Goal: Information Seeking & Learning: Learn about a topic

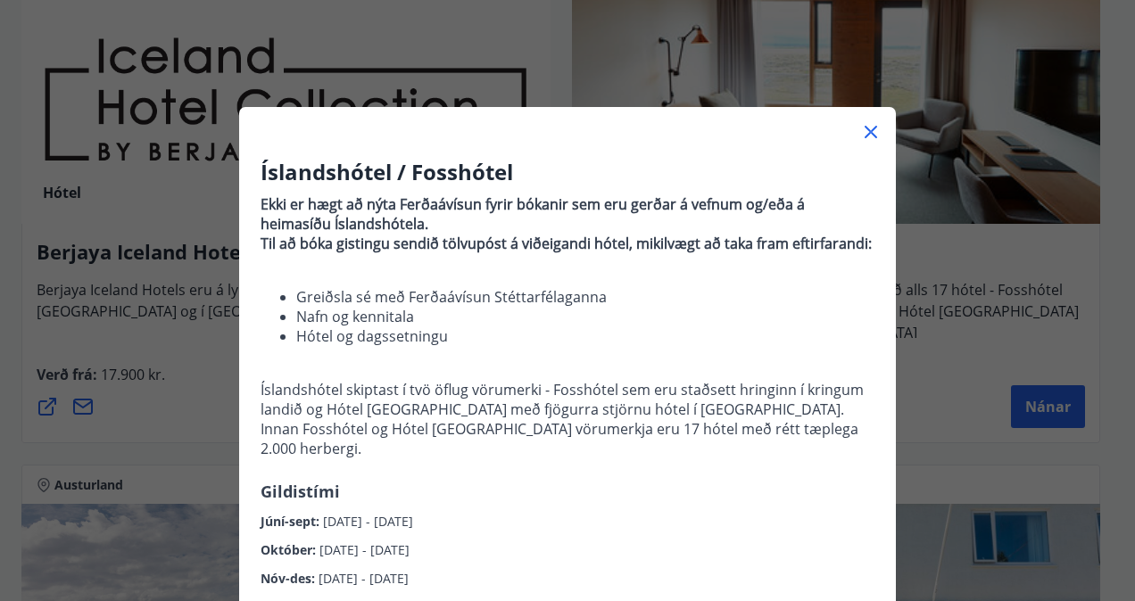
scroll to position [5827, 0]
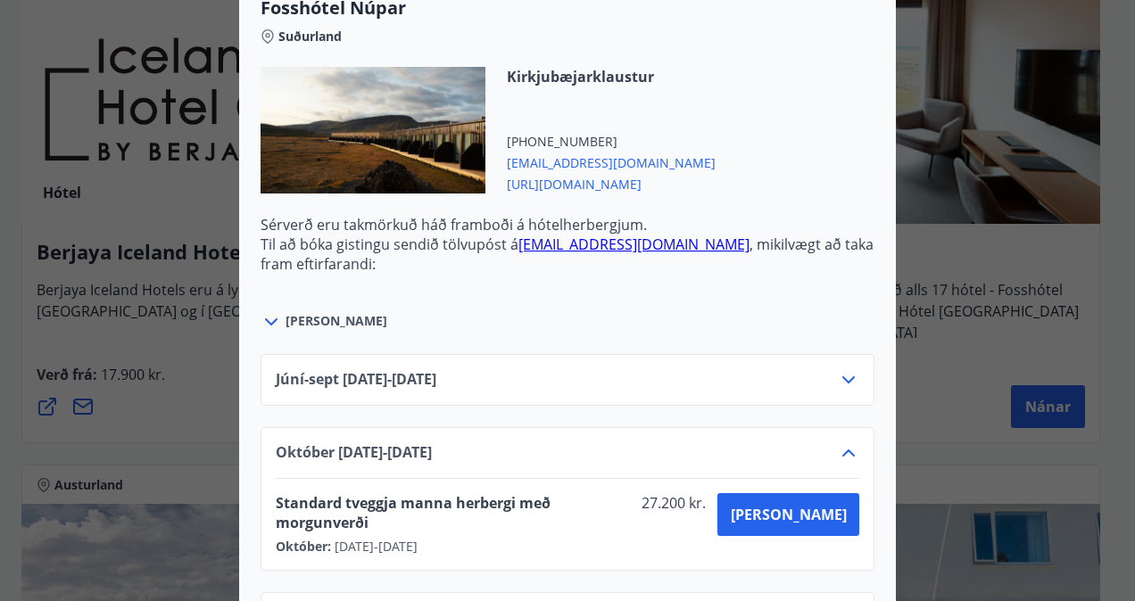
click at [840, 369] on icon at bounding box center [848, 379] width 21 height 21
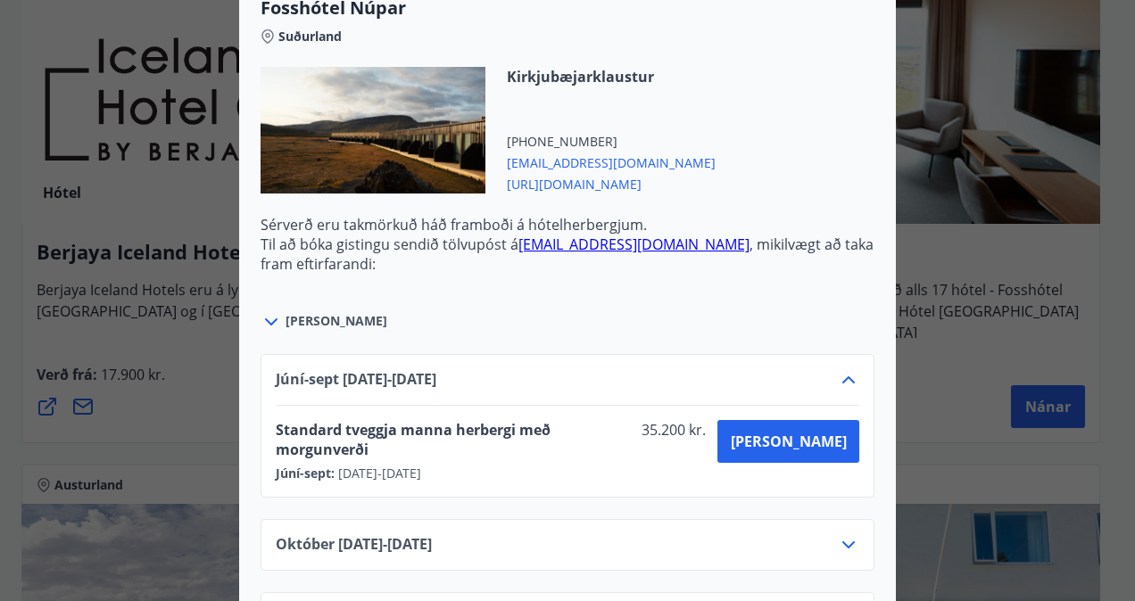
click at [838, 534] on icon at bounding box center [848, 544] width 21 height 21
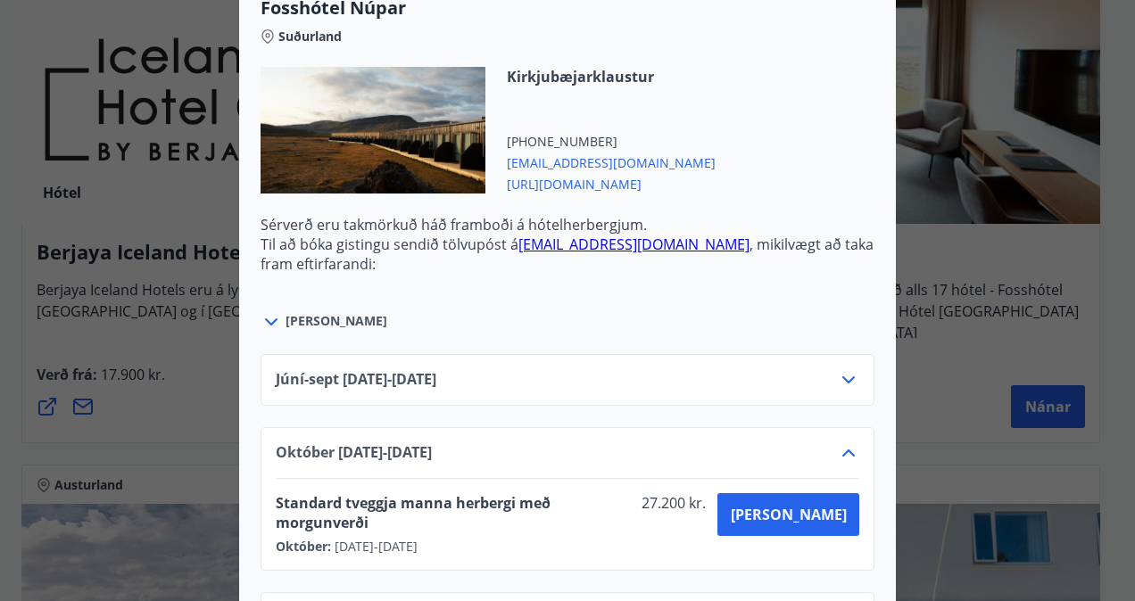
scroll to position [5831, 0]
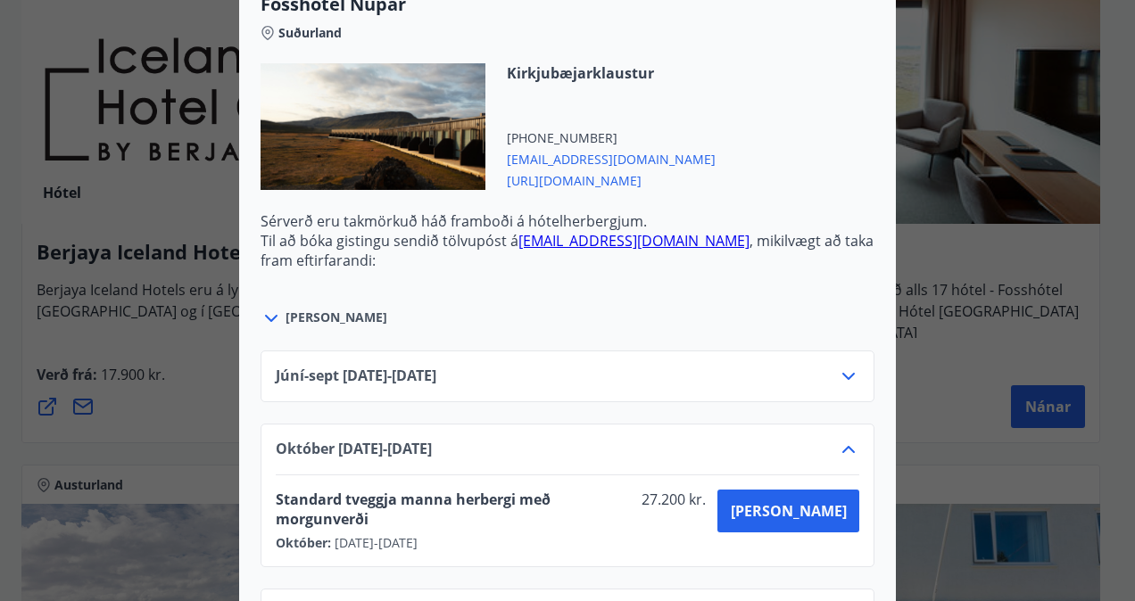
click at [270, 308] on icon at bounding box center [270, 318] width 21 height 21
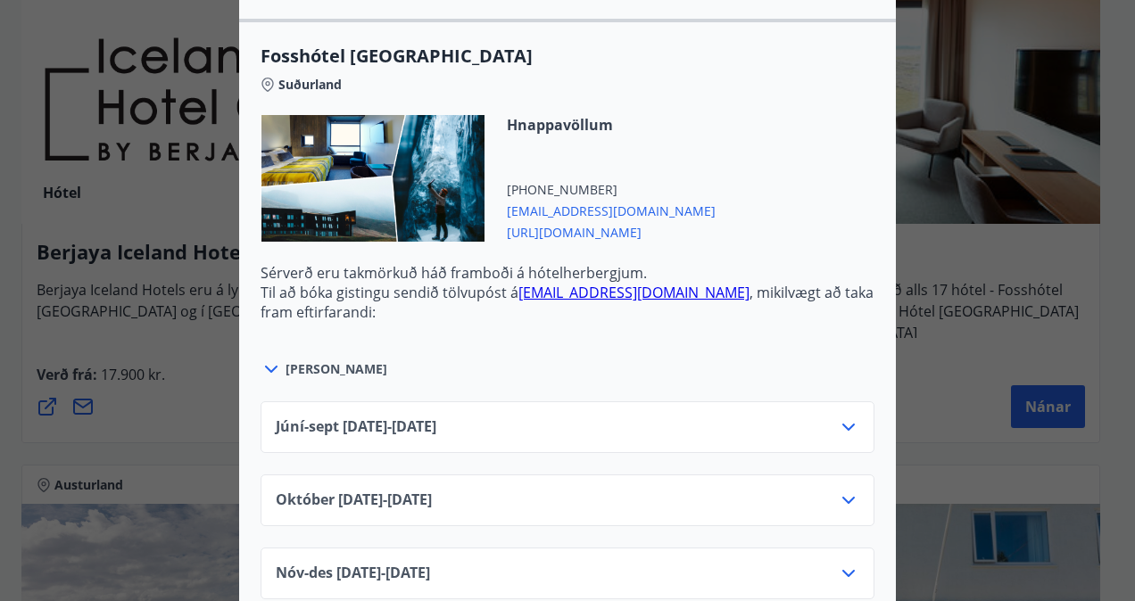
scroll to position [5229, 0]
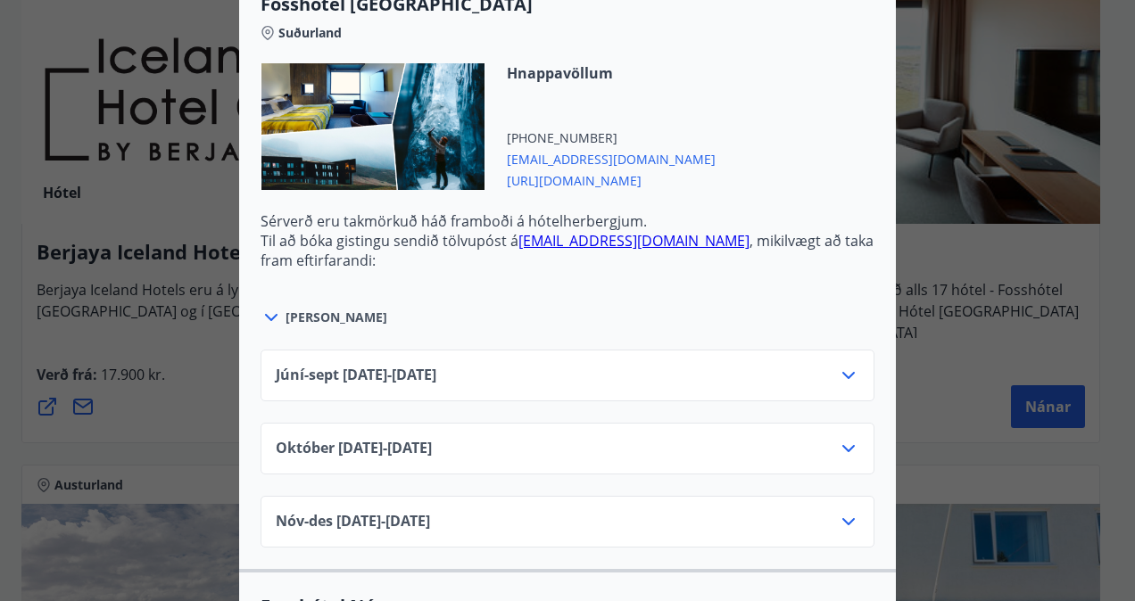
click at [842, 445] on icon at bounding box center [848, 448] width 12 height 7
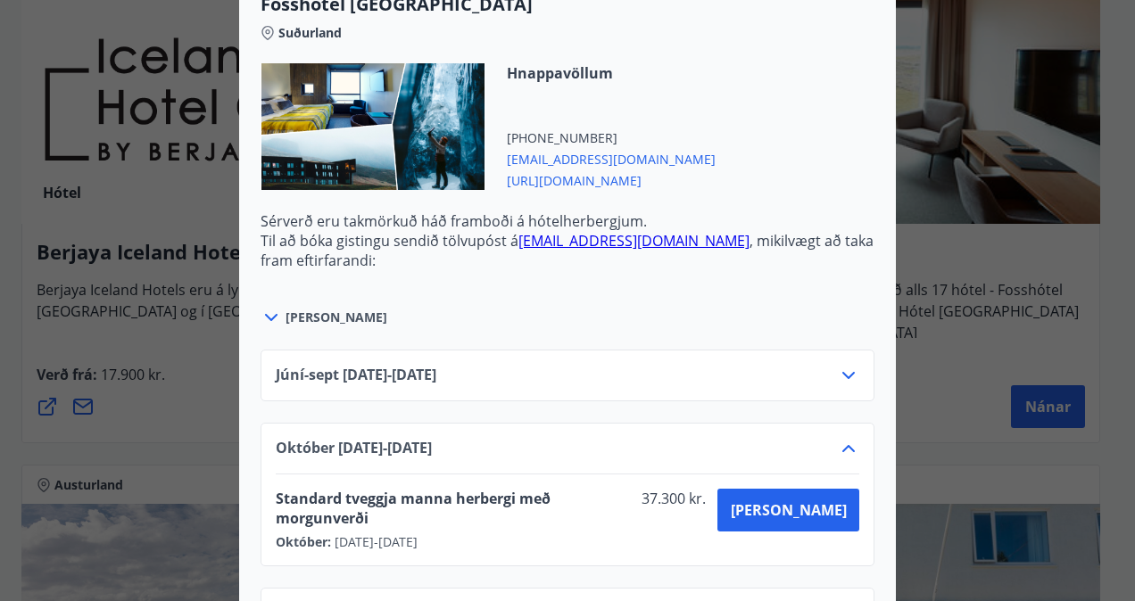
click at [841, 438] on icon at bounding box center [848, 448] width 21 height 21
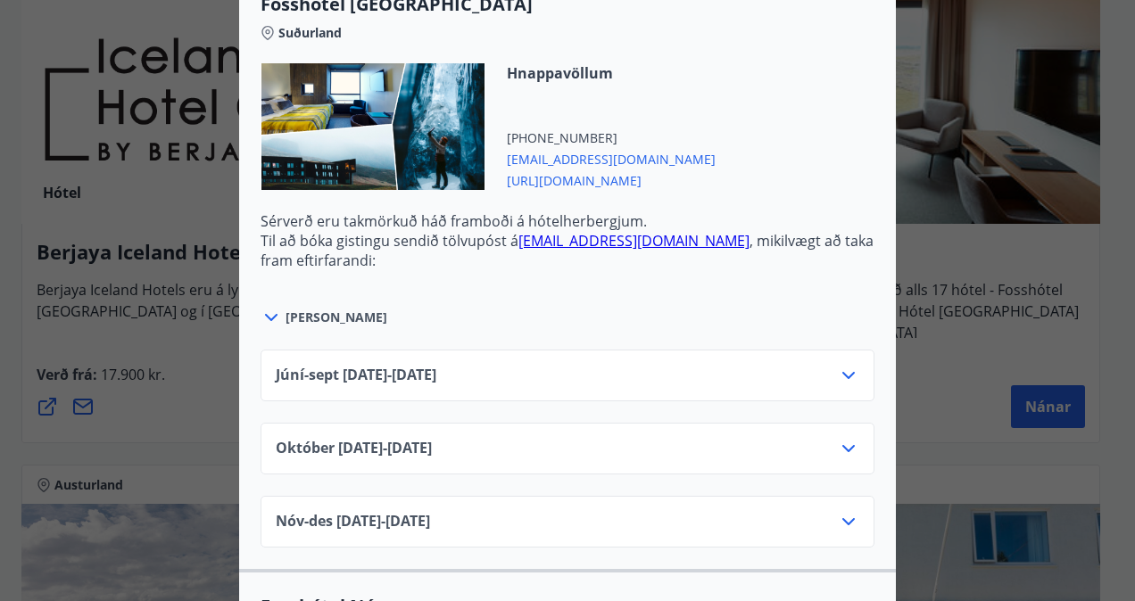
click at [842, 445] on icon at bounding box center [848, 448] width 12 height 7
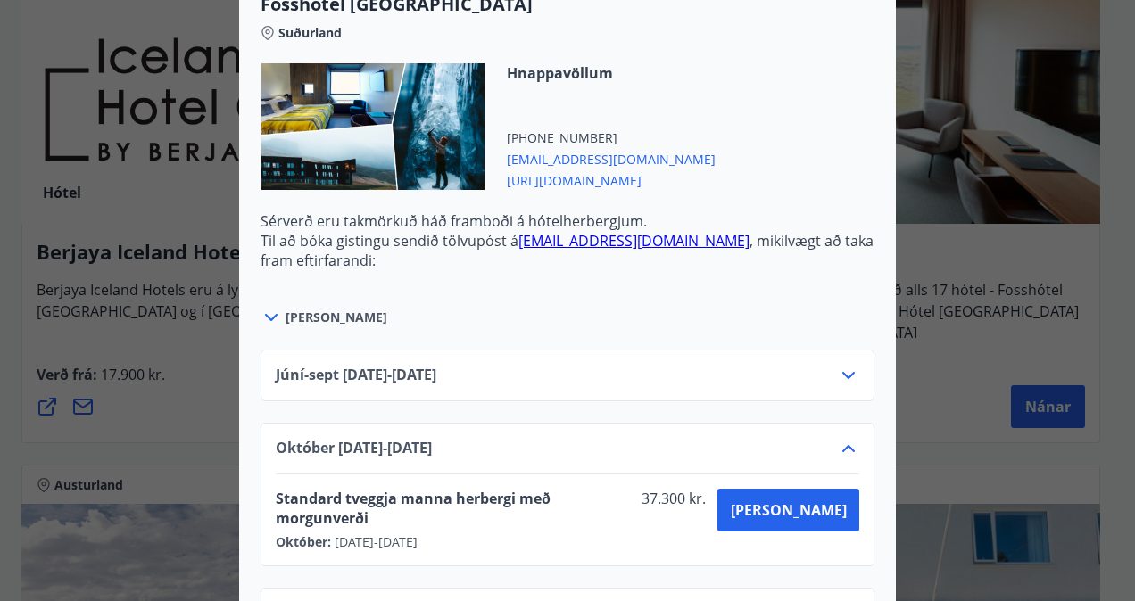
click at [841, 438] on icon at bounding box center [848, 448] width 21 height 21
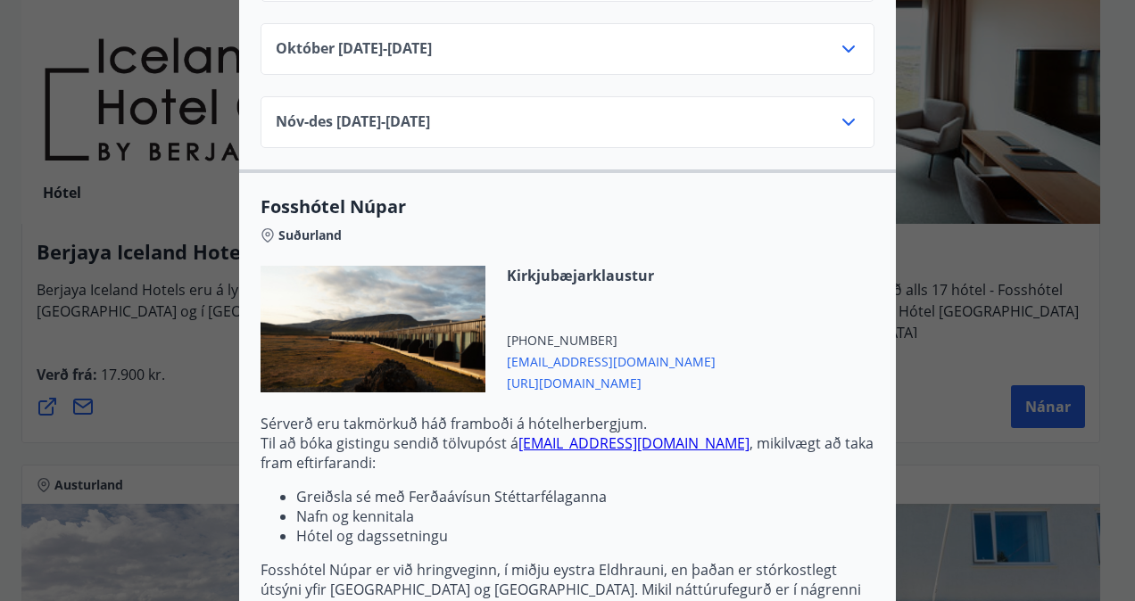
scroll to position [5882, 0]
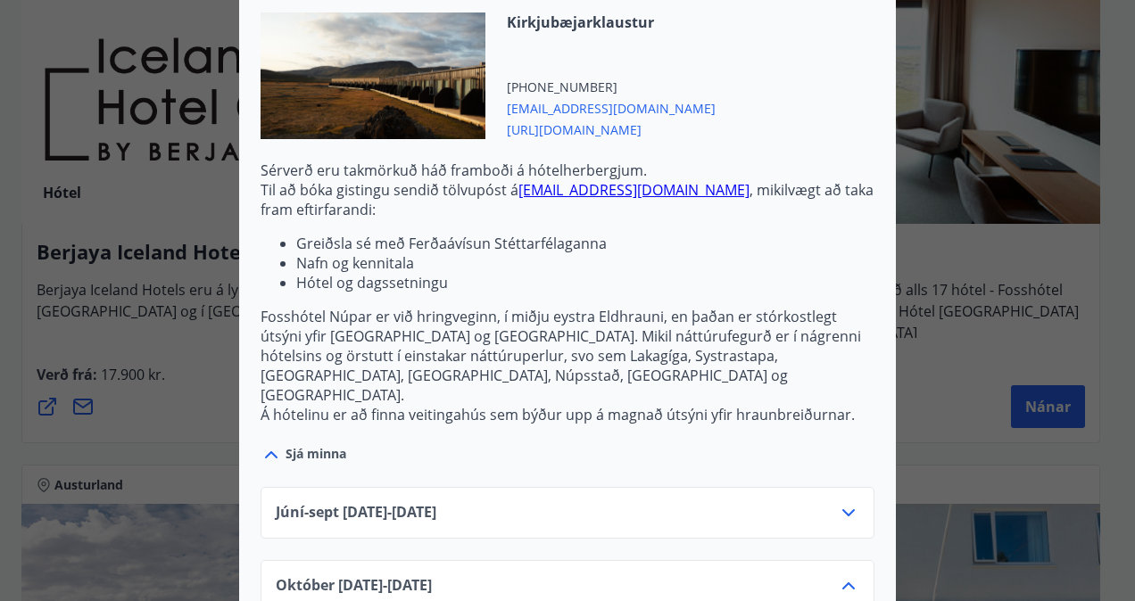
click at [844, 575] on icon at bounding box center [848, 585] width 21 height 21
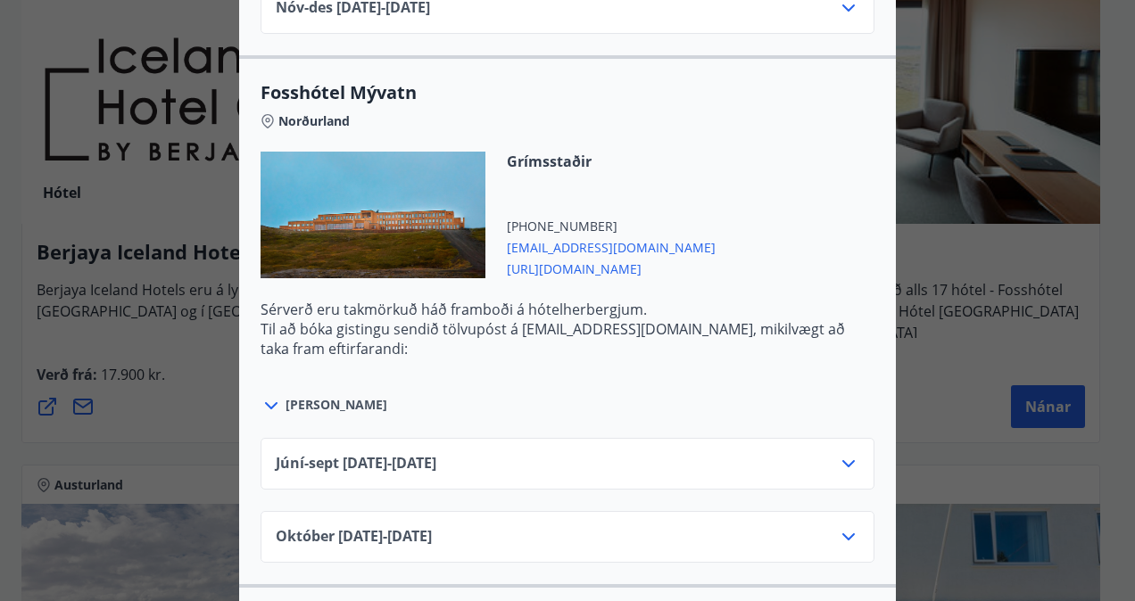
scroll to position [3552, 0]
click at [844, 453] on icon at bounding box center [848, 463] width 21 height 21
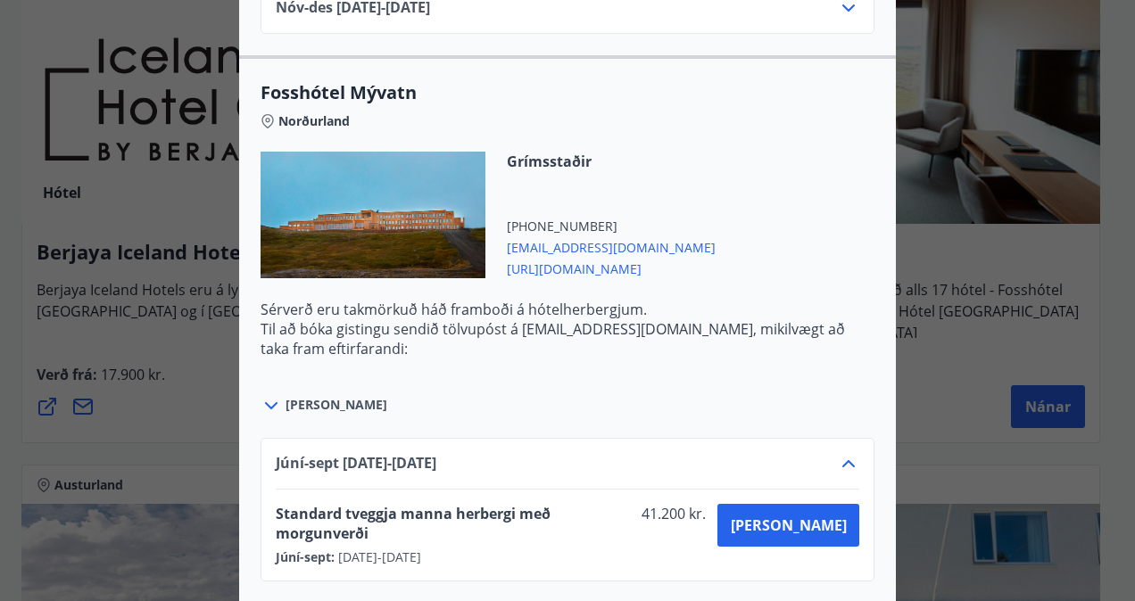
click at [844, 460] on icon at bounding box center [848, 463] width 12 height 7
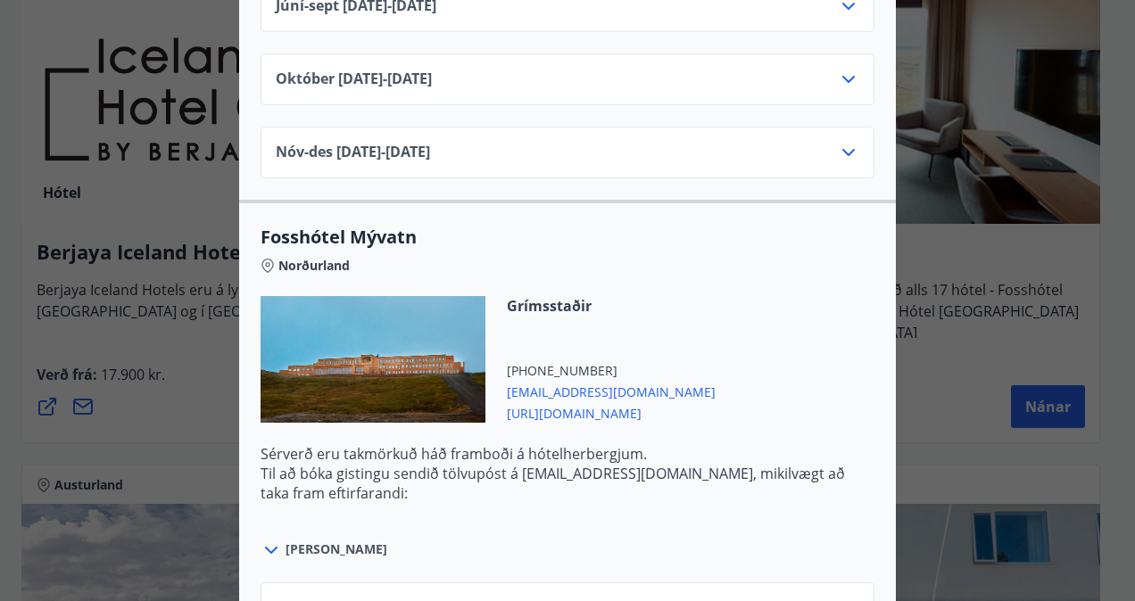
scroll to position [3404, 0]
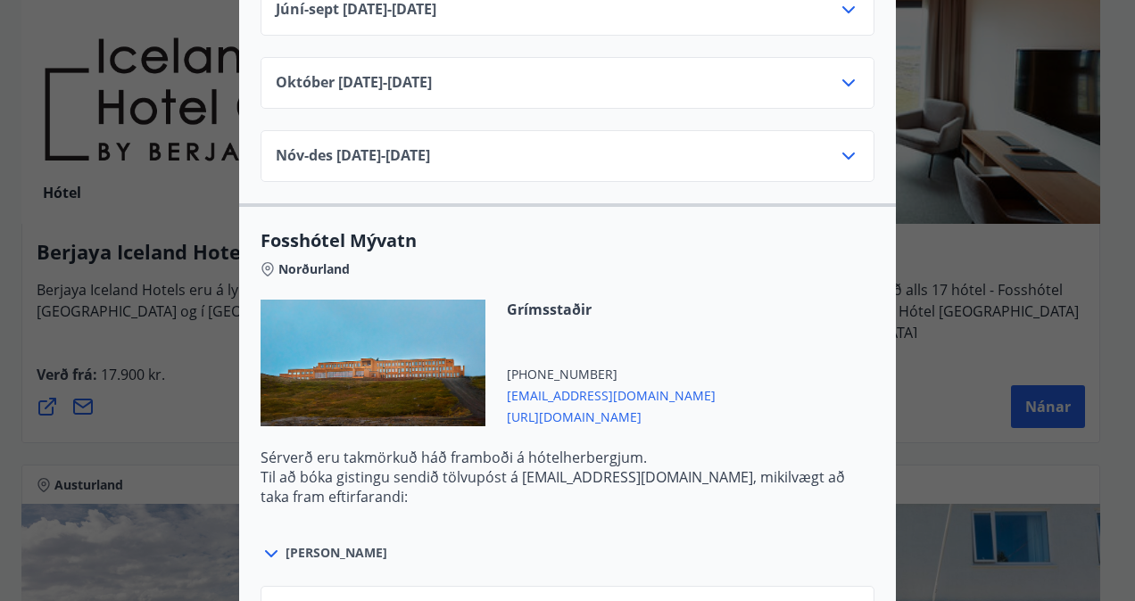
drag, startPoint x: 844, startPoint y: 415, endPoint x: 691, endPoint y: 230, distance: 239.5
click at [691, 230] on div "Fosshótel Mývatn Norðurland Grímsstaðir [PHONE_NUMBER] [EMAIL_ADDRESS][DOMAIN_N…" at bounding box center [567, 396] width 657 height 337
drag, startPoint x: 691, startPoint y: 230, endPoint x: 580, endPoint y: 185, distance: 120.4
click at [580, 228] on span "Fosshótel Mývatn" at bounding box center [567, 240] width 614 height 25
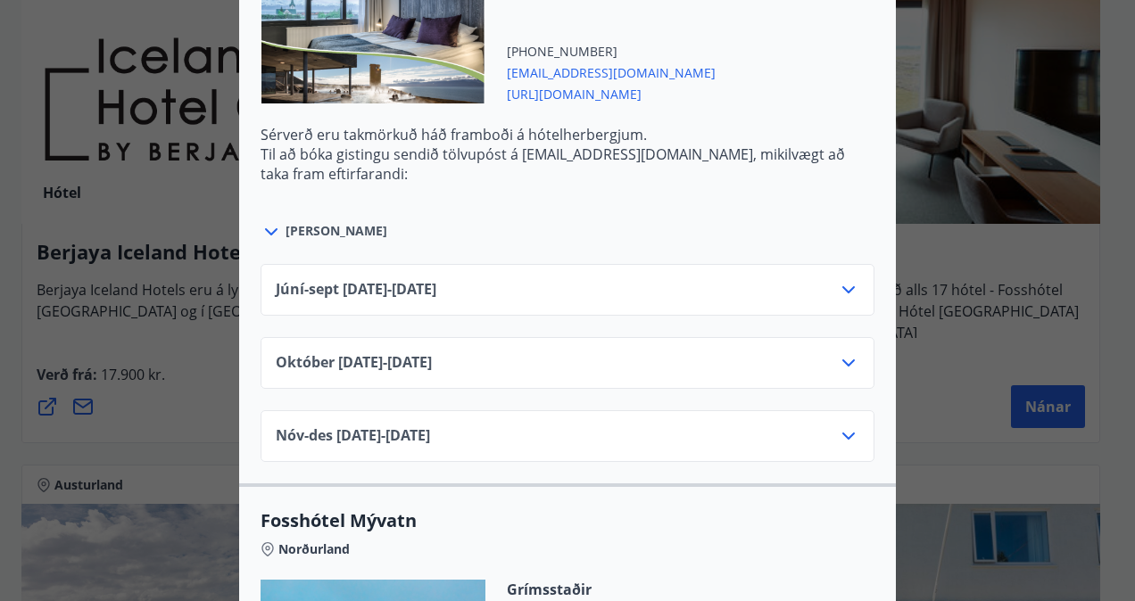
click at [580, 202] on div "[PERSON_NAME]" at bounding box center [567, 222] width 614 height 41
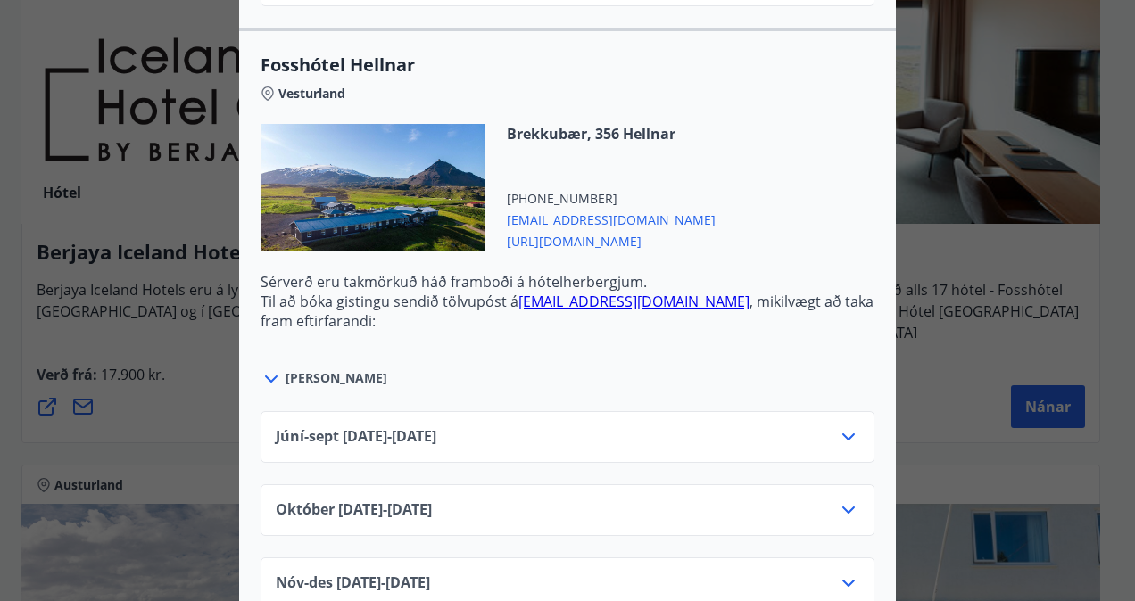
scroll to position [1829, 0]
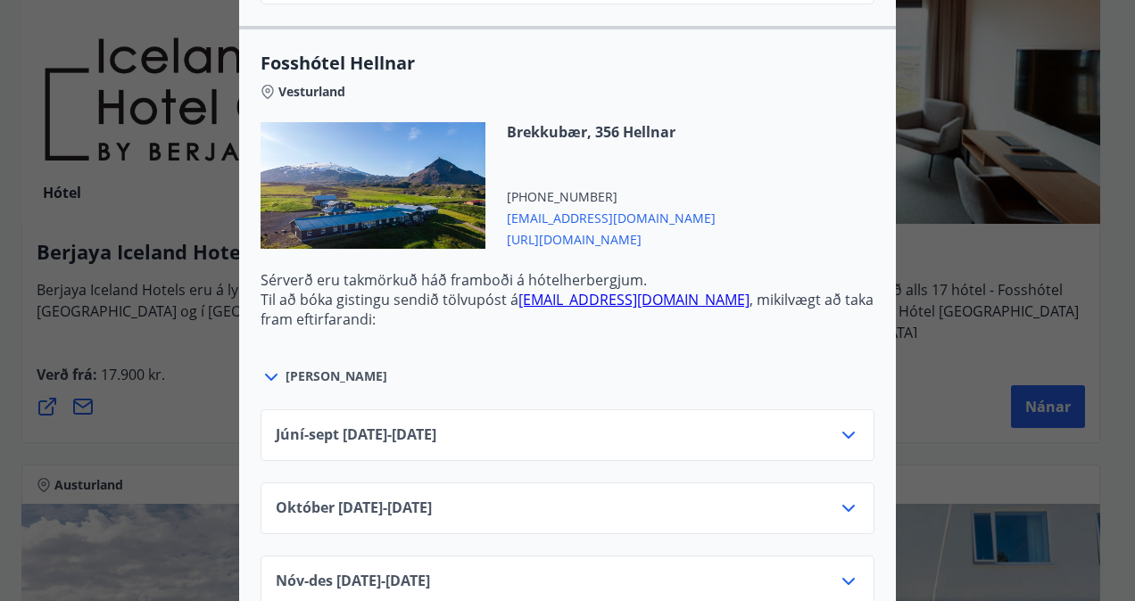
click at [842, 425] on icon at bounding box center [848, 435] width 21 height 21
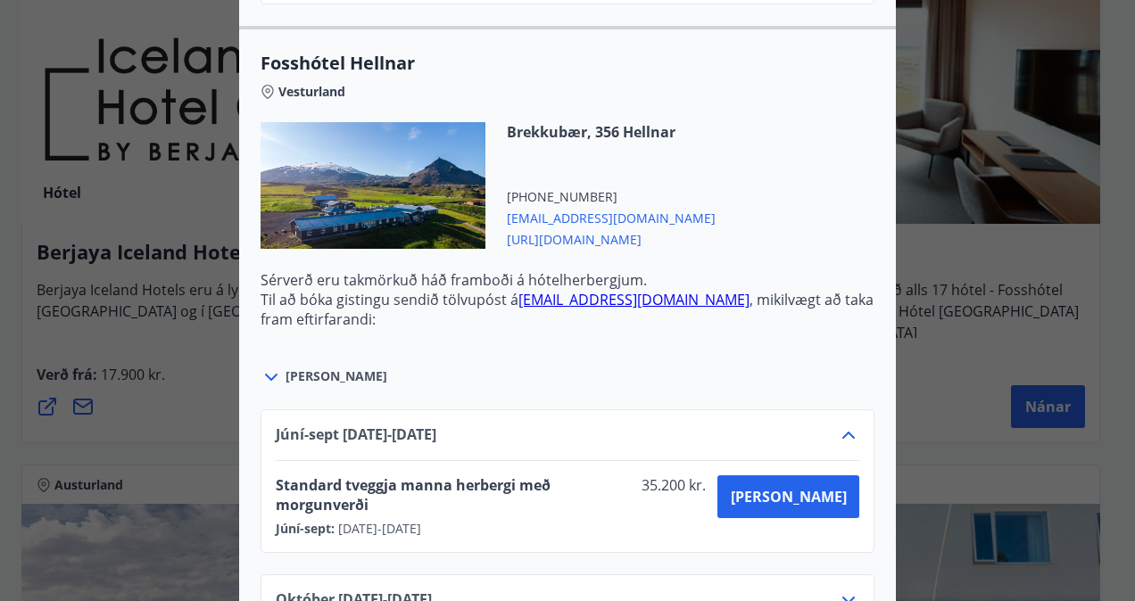
click at [842, 425] on icon at bounding box center [848, 435] width 21 height 21
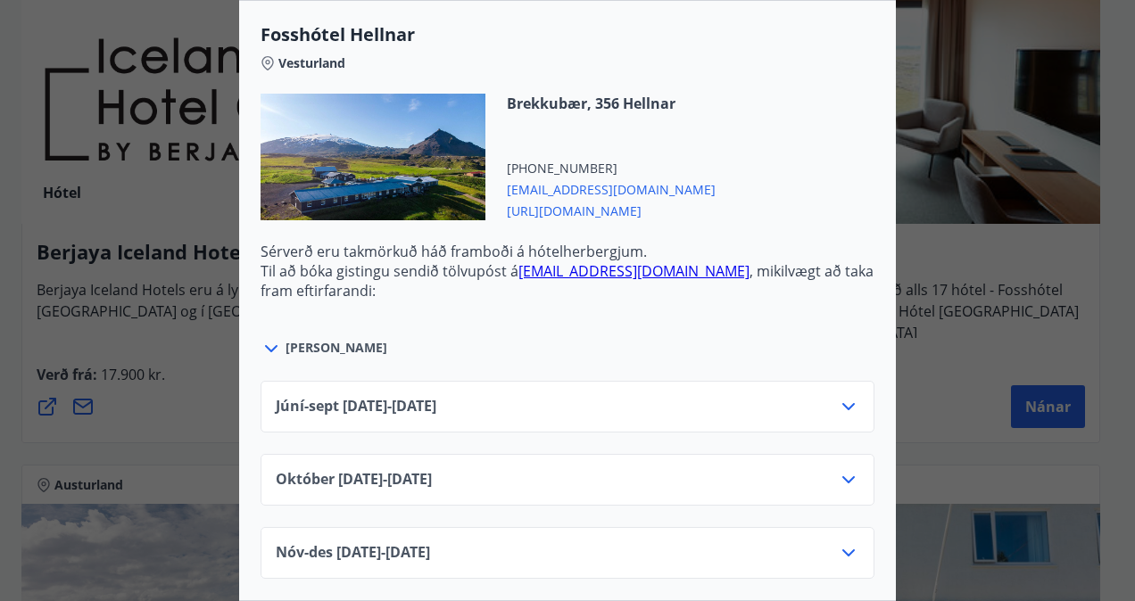
scroll to position [1859, 0]
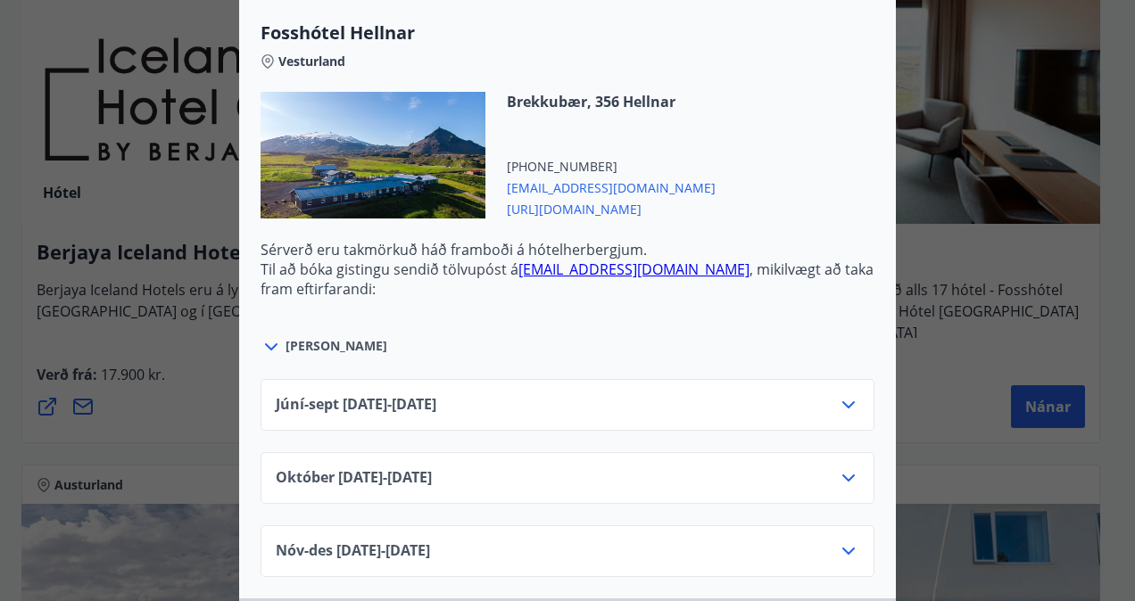
click at [840, 467] on icon at bounding box center [848, 477] width 21 height 21
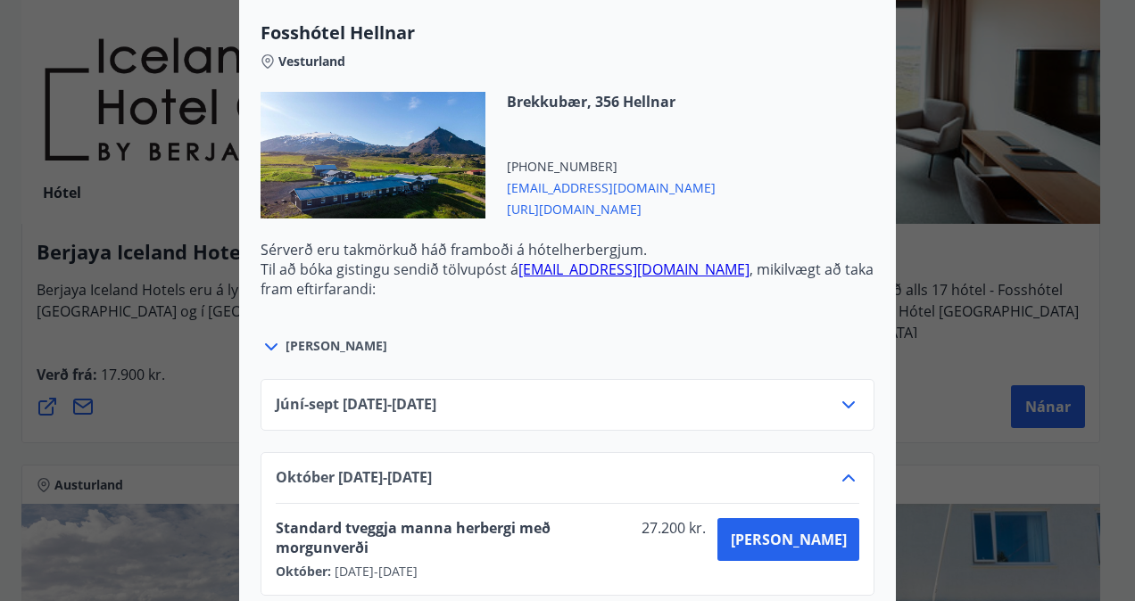
click at [838, 467] on icon at bounding box center [848, 477] width 21 height 21
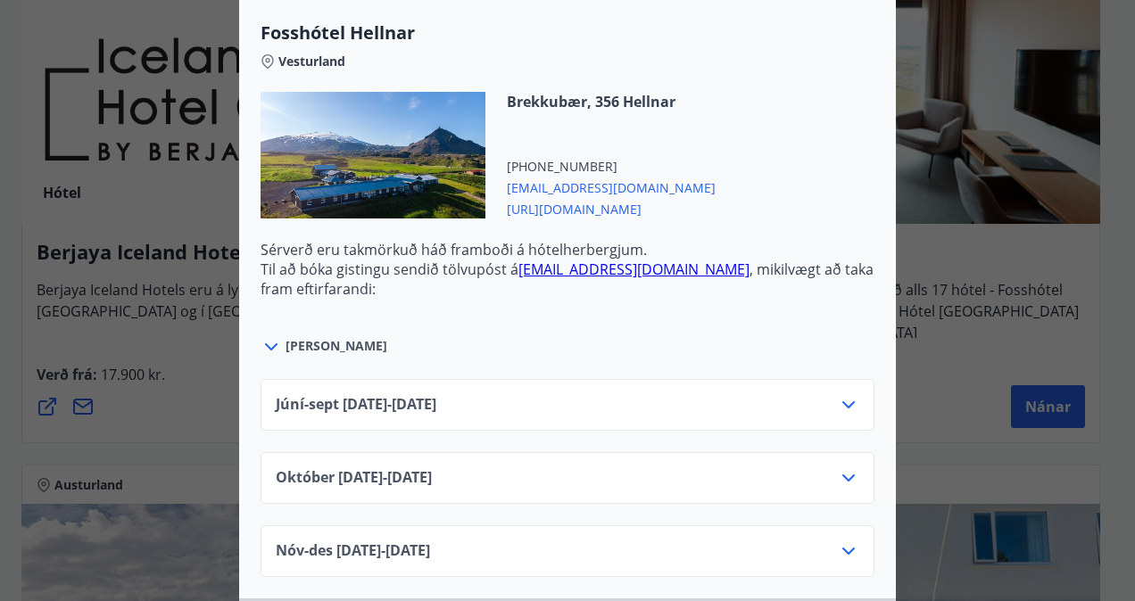
click at [842, 541] on icon at bounding box center [848, 551] width 21 height 21
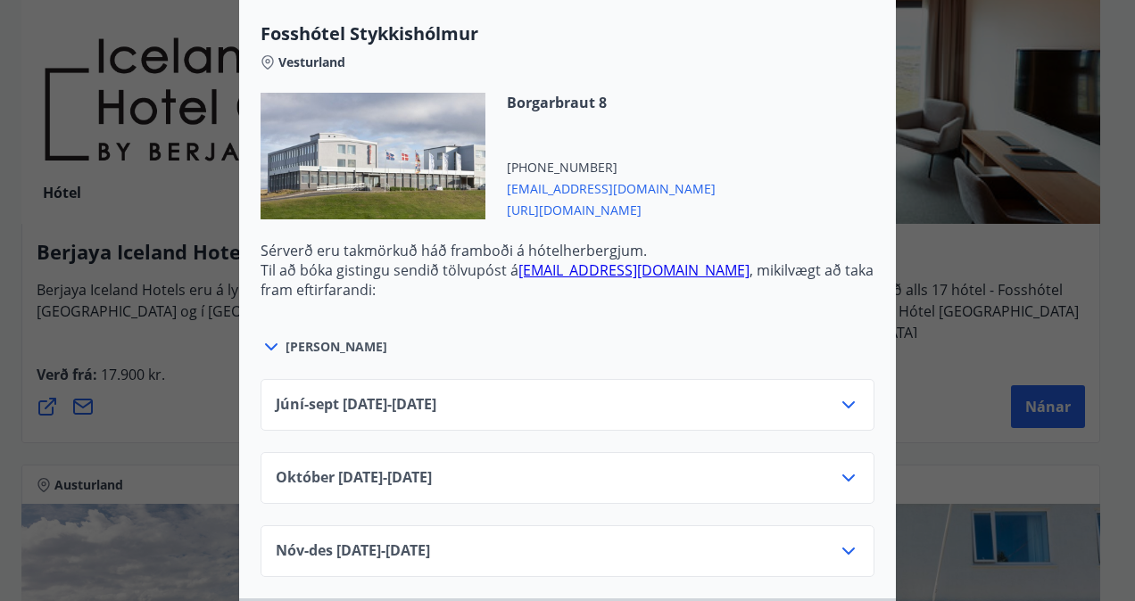
scroll to position [1256, 0]
click at [839, 467] on icon at bounding box center [848, 477] width 21 height 21
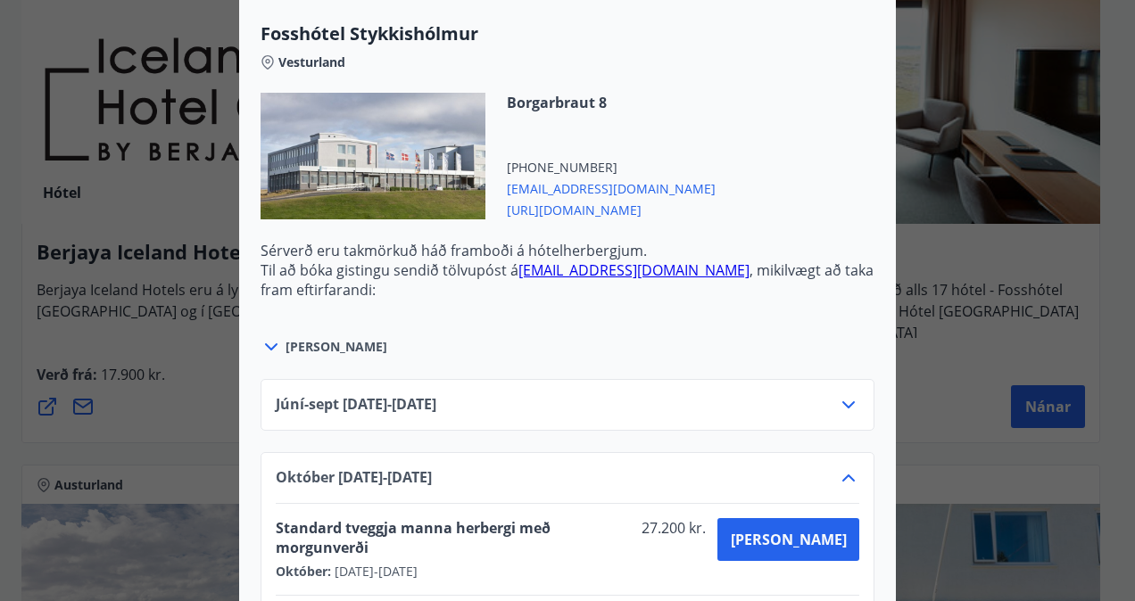
click at [839, 467] on icon at bounding box center [848, 477] width 21 height 21
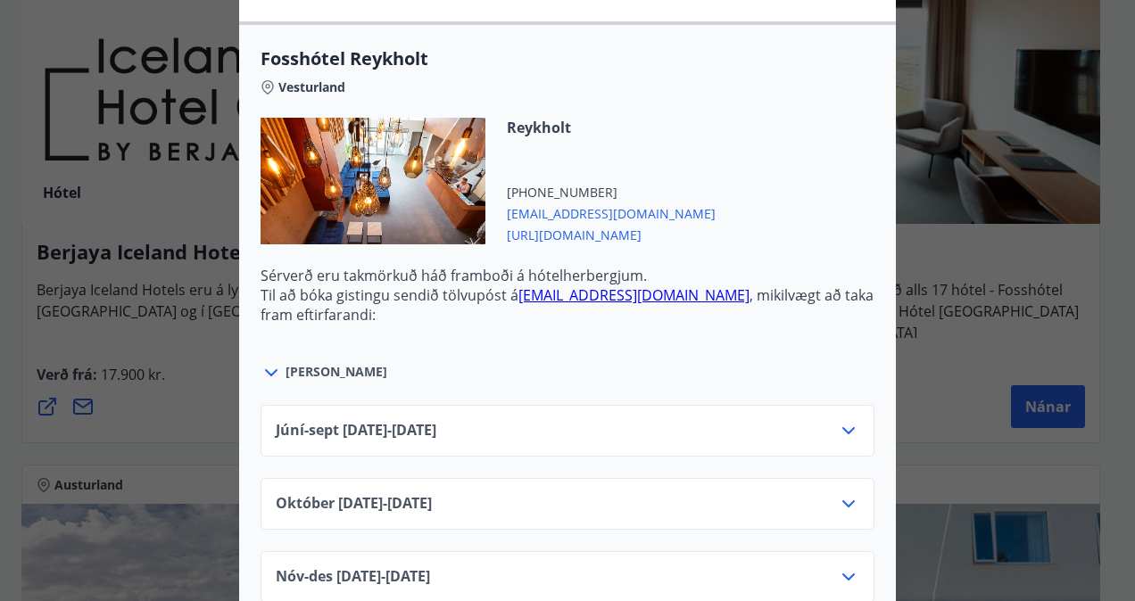
scroll to position [639, 0]
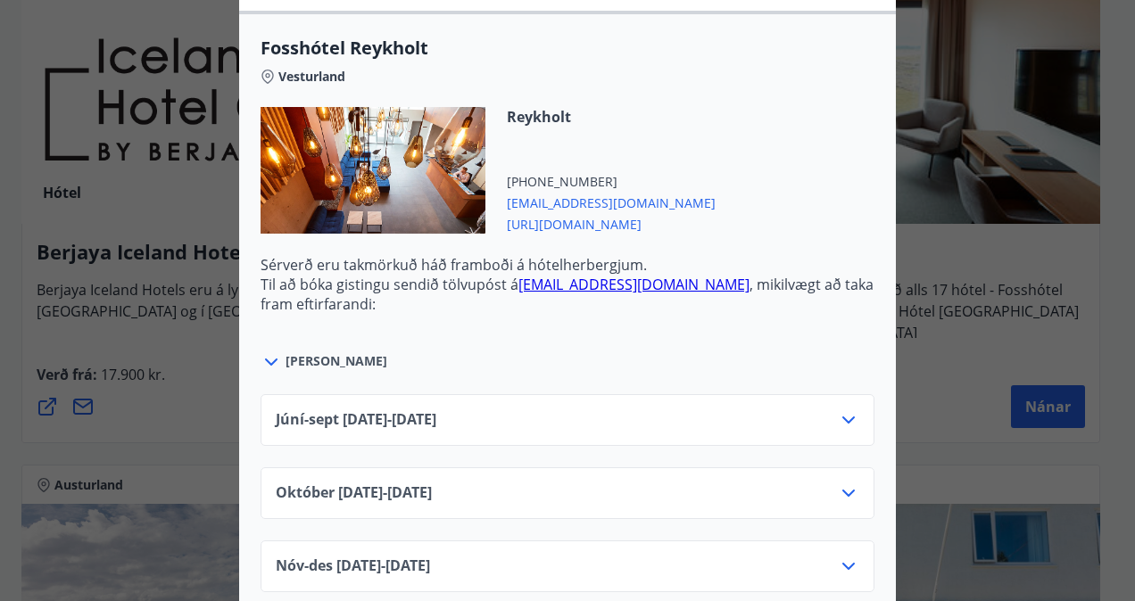
click at [840, 483] on icon at bounding box center [848, 493] width 21 height 21
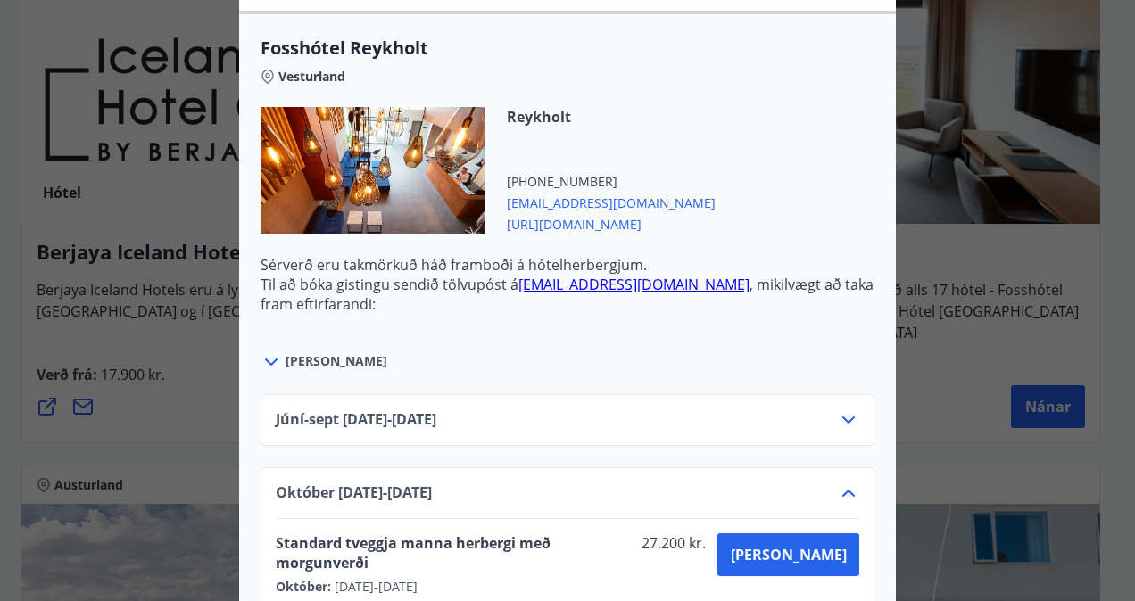
click at [840, 483] on icon at bounding box center [848, 493] width 21 height 21
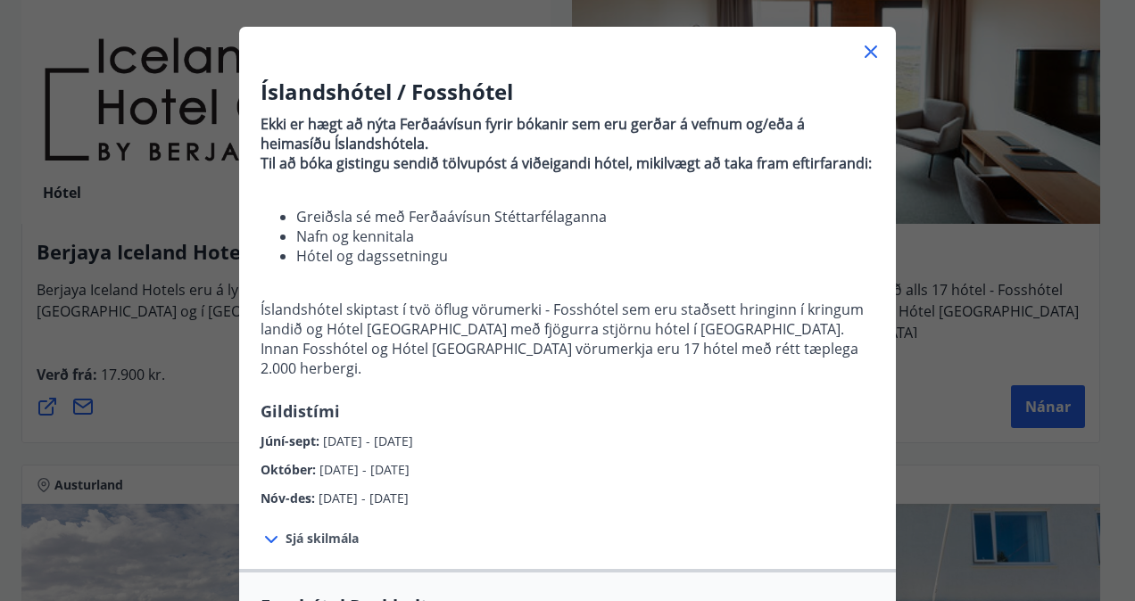
scroll to position [0, 0]
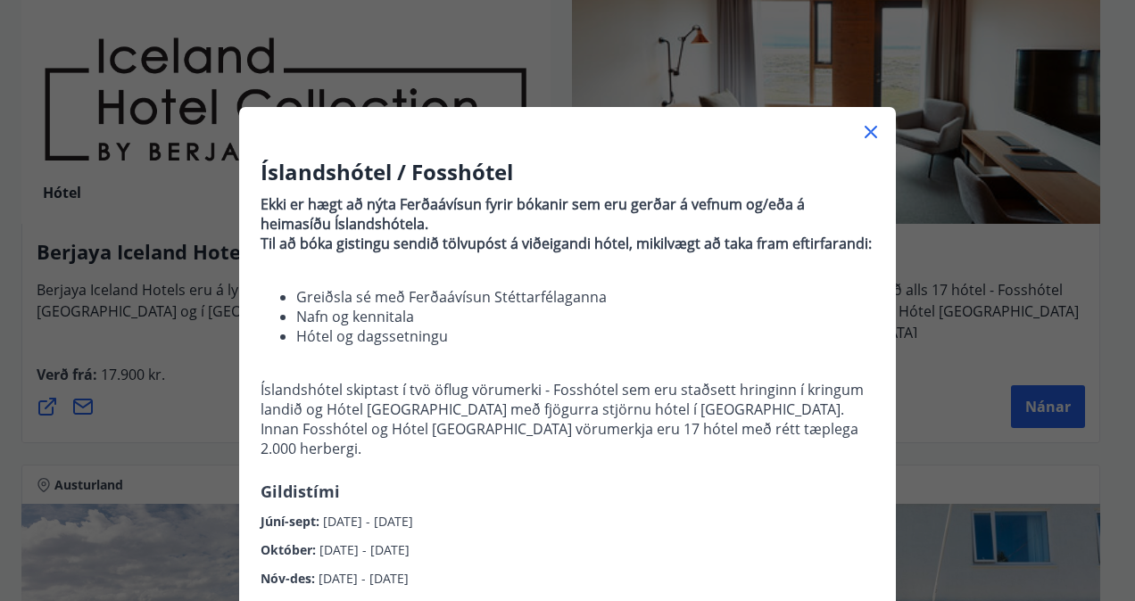
click at [869, 131] on icon at bounding box center [870, 131] width 21 height 21
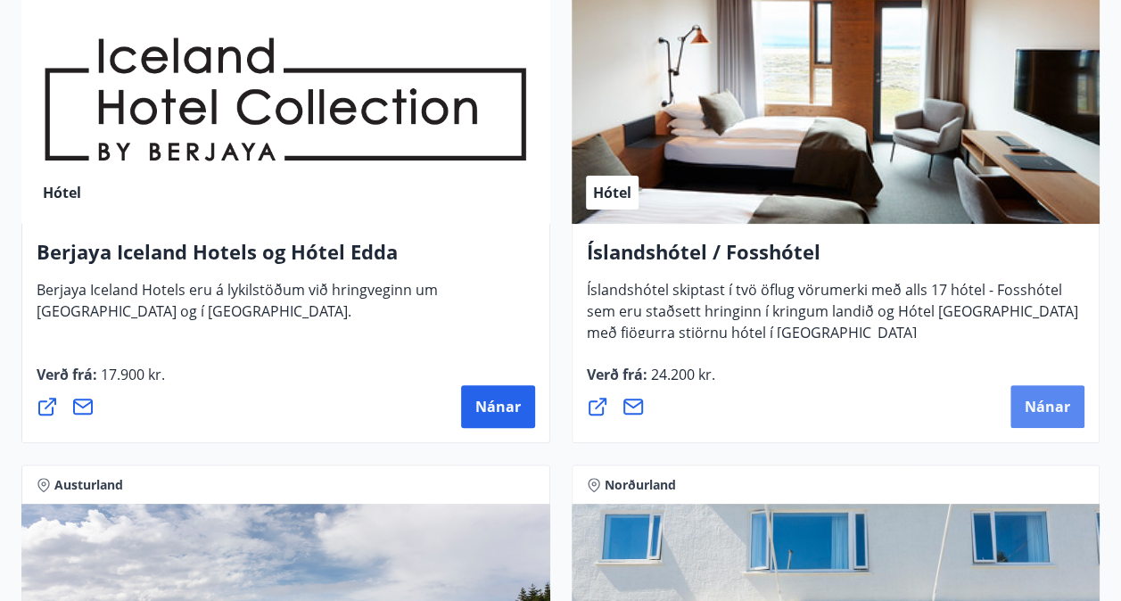
click at [1061, 412] on span "Nánar" at bounding box center [1047, 407] width 45 height 20
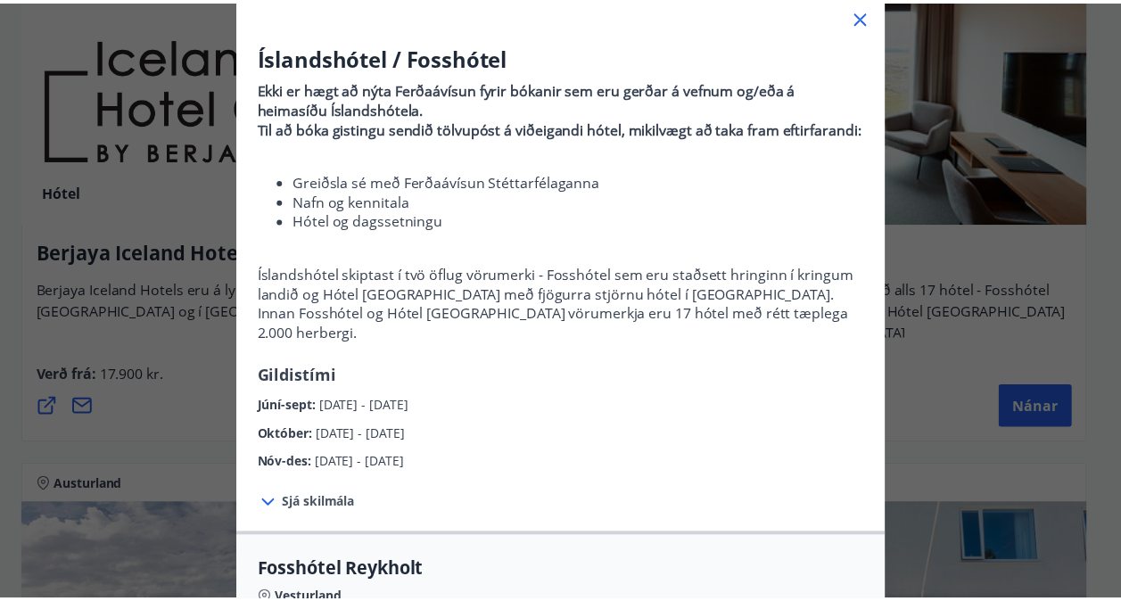
scroll to position [101, 0]
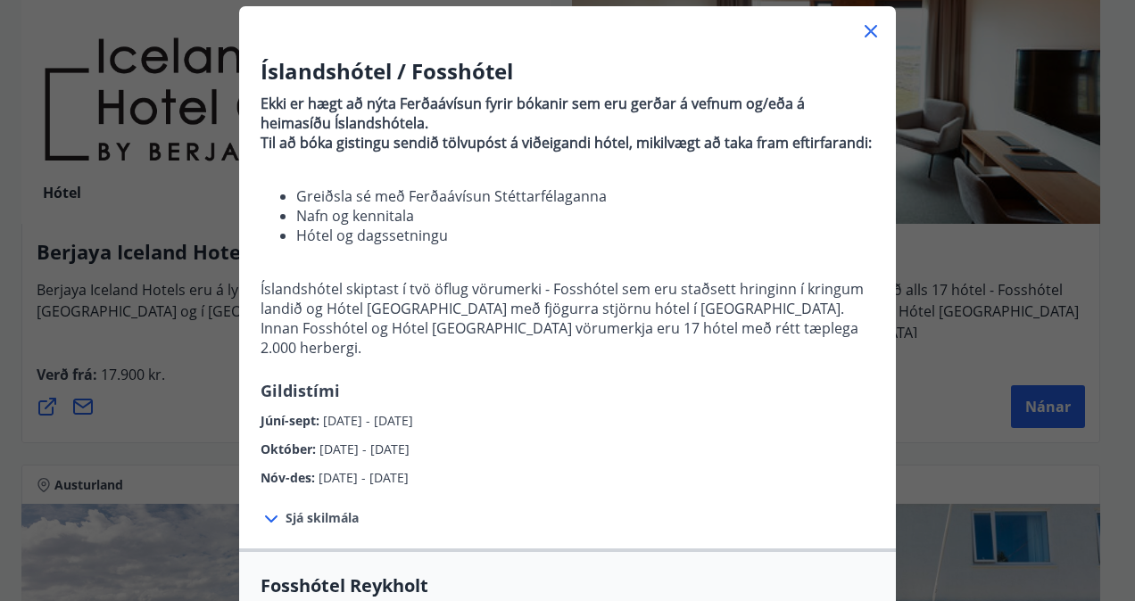
click at [867, 33] on icon at bounding box center [870, 31] width 12 height 12
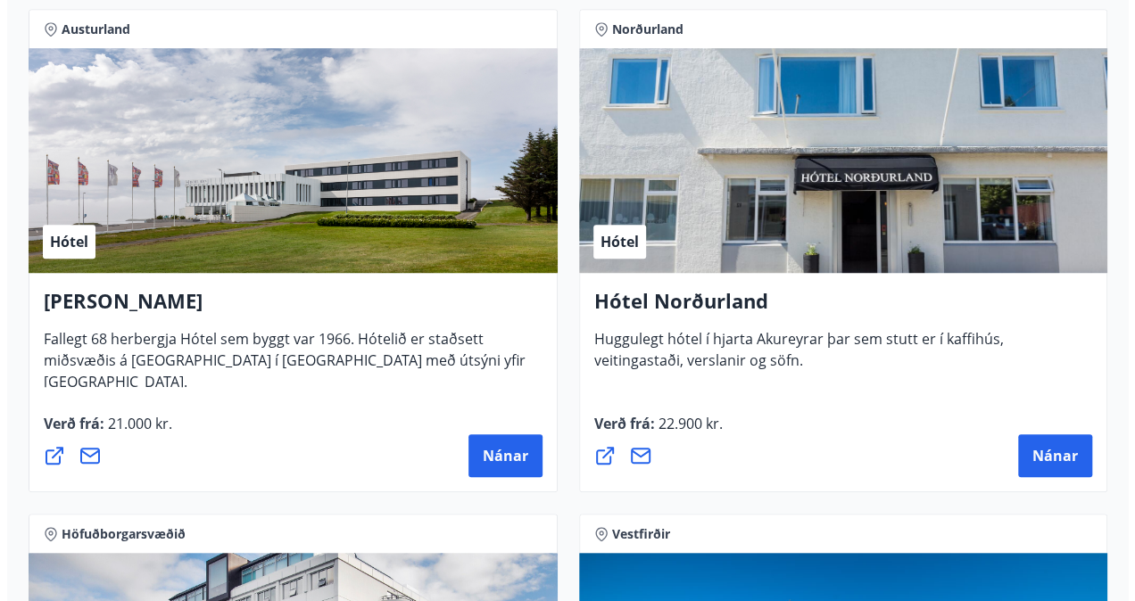
scroll to position [3856, 0]
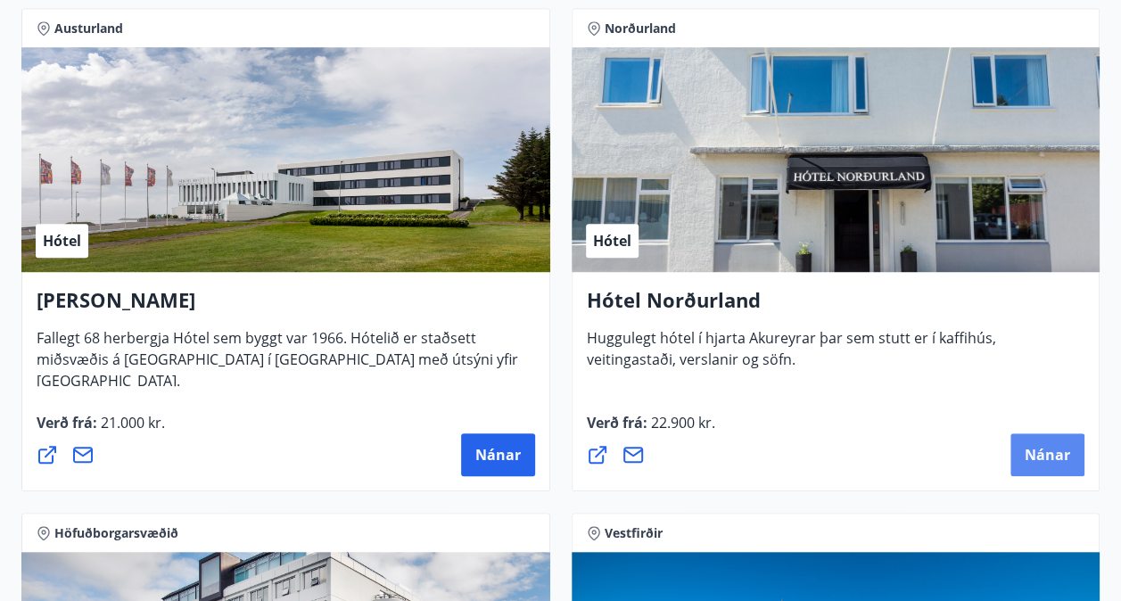
click at [1049, 446] on span "Nánar" at bounding box center [1047, 455] width 45 height 20
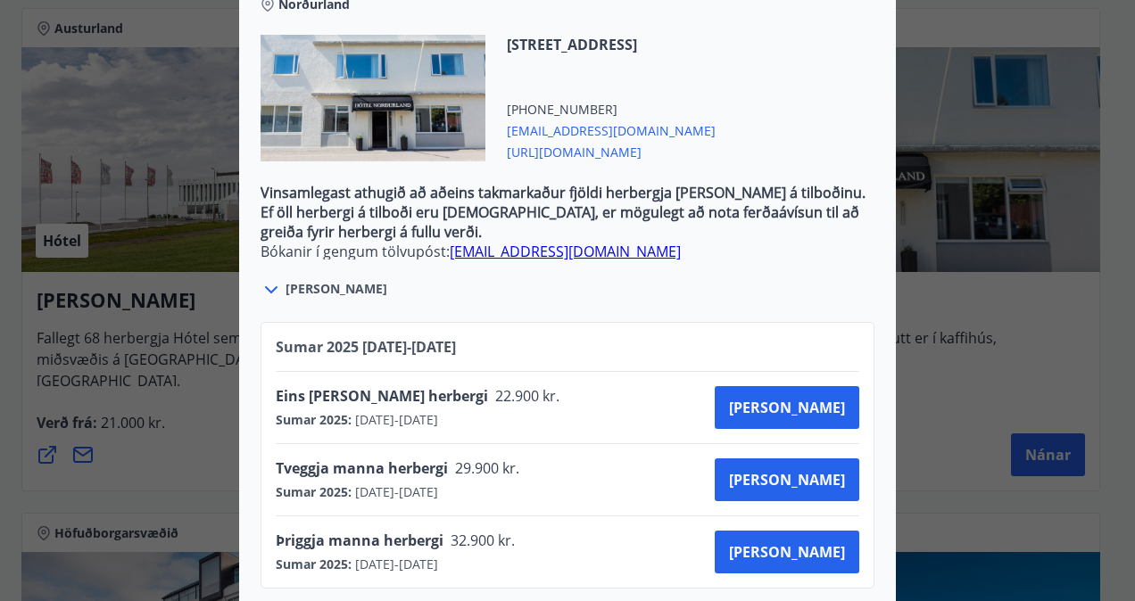
scroll to position [626, 0]
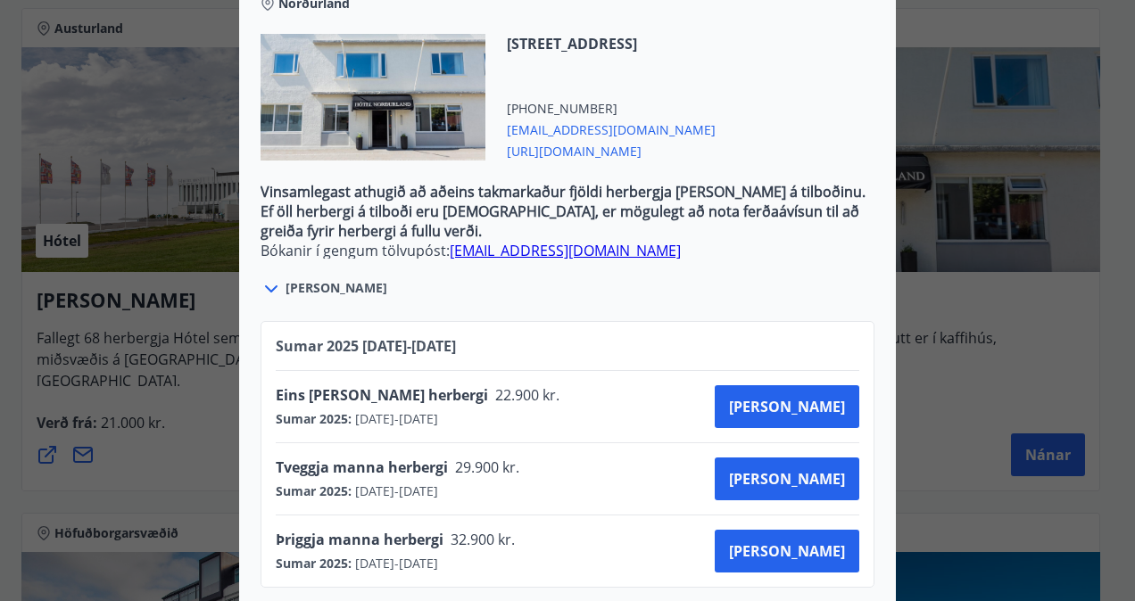
click at [732, 397] on div "Eins [PERSON_NAME] herbergi 22.900 kr. Sumar 2025 : [DATE] - [DATE] [PERSON_NAM…" at bounding box center [567, 406] width 583 height 43
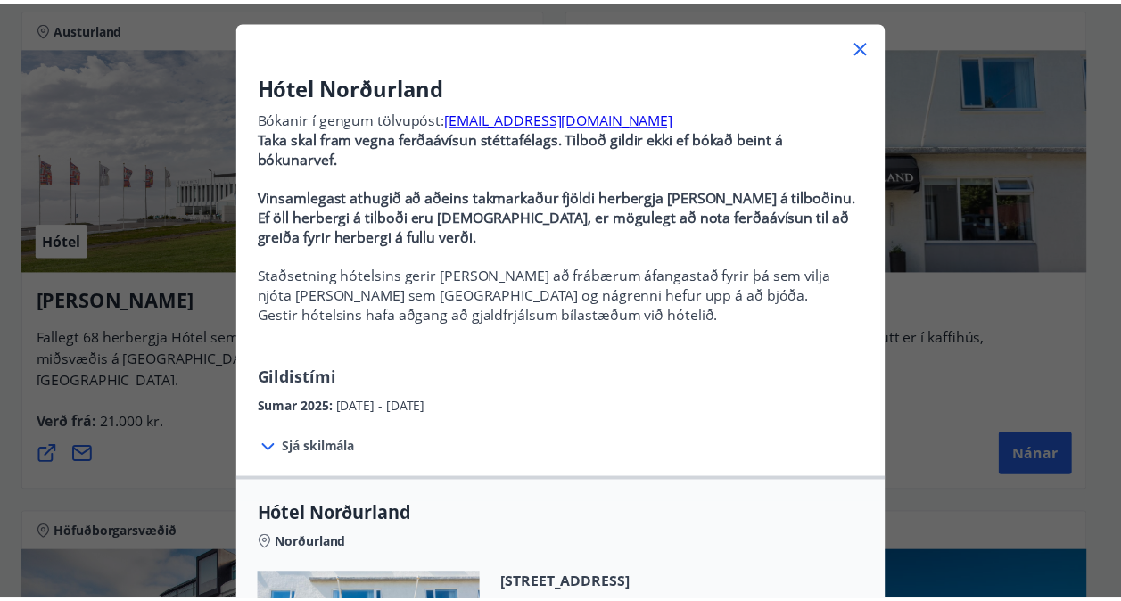
scroll to position [84, 0]
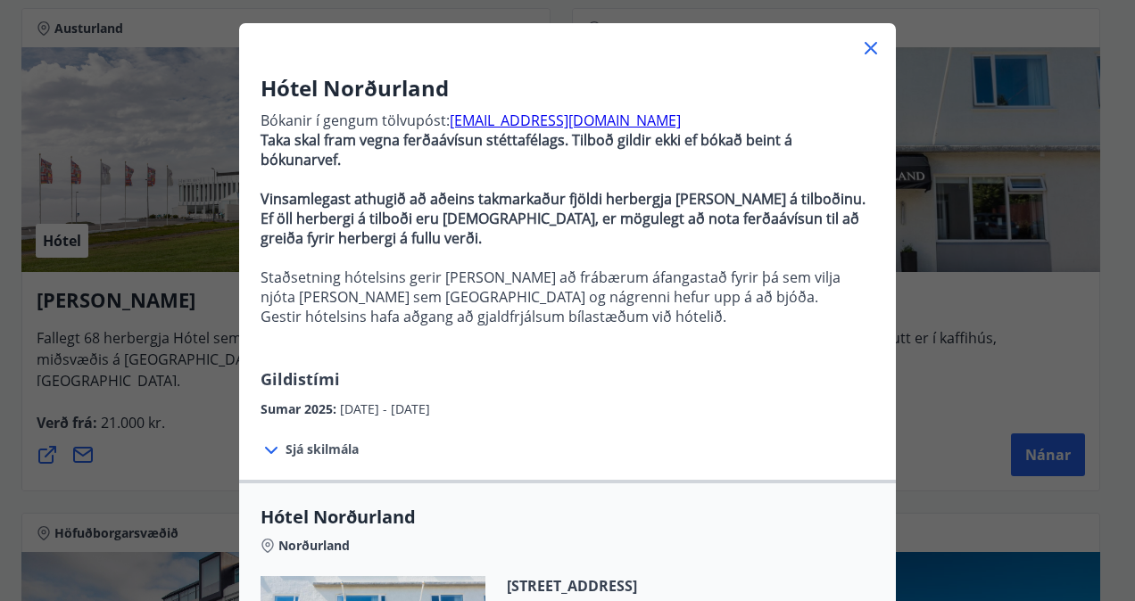
click at [864, 46] on icon at bounding box center [870, 48] width 12 height 12
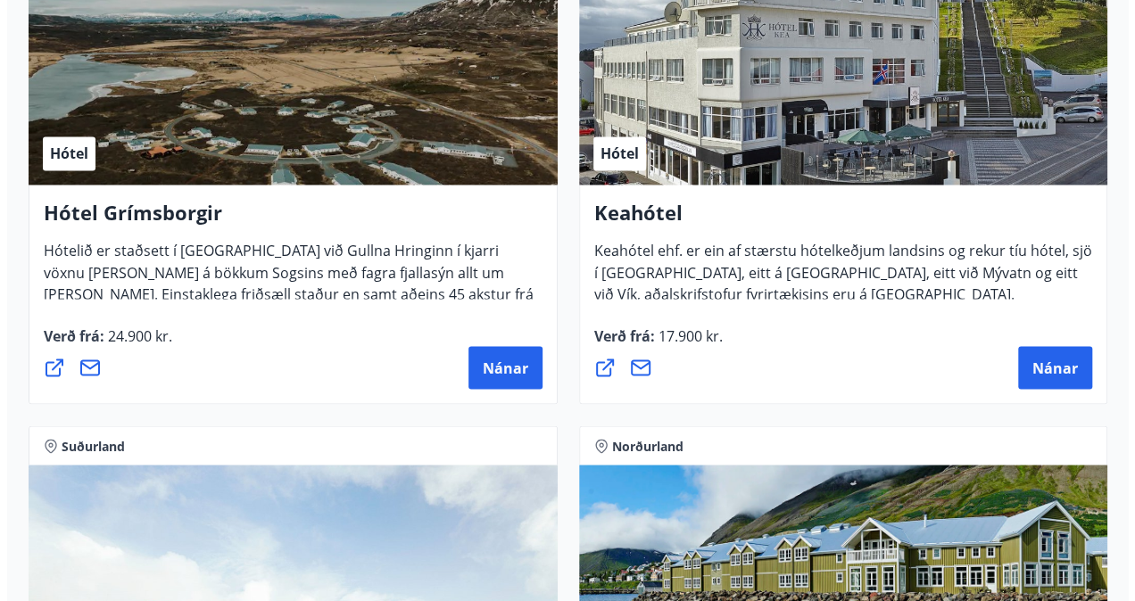
scroll to position [1428, 0]
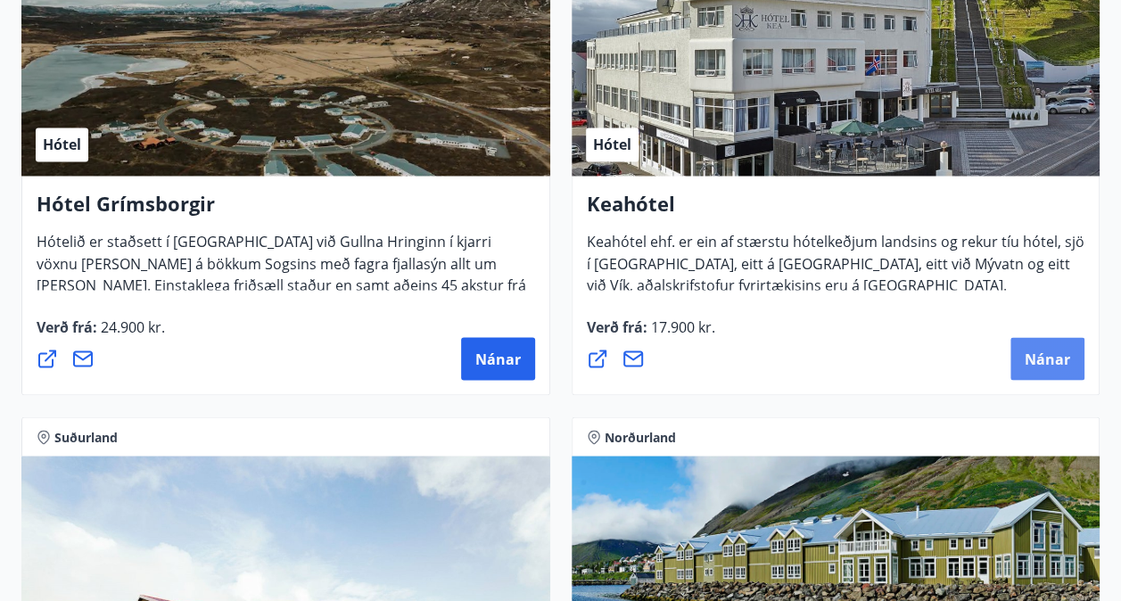
click at [1038, 369] on button "Nánar" at bounding box center [1048, 358] width 74 height 43
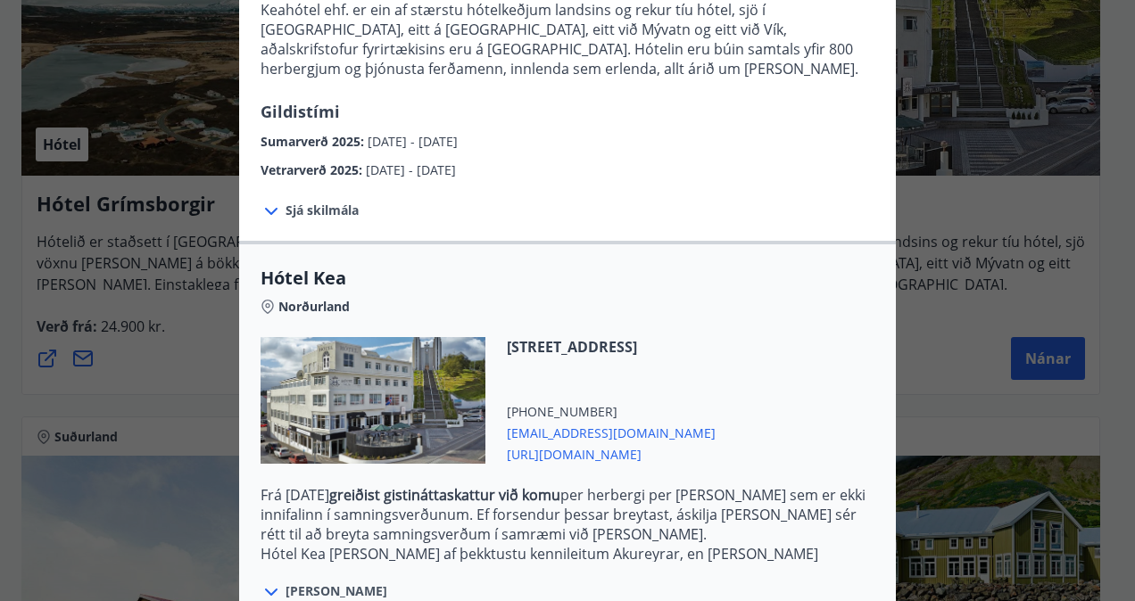
scroll to position [416, 0]
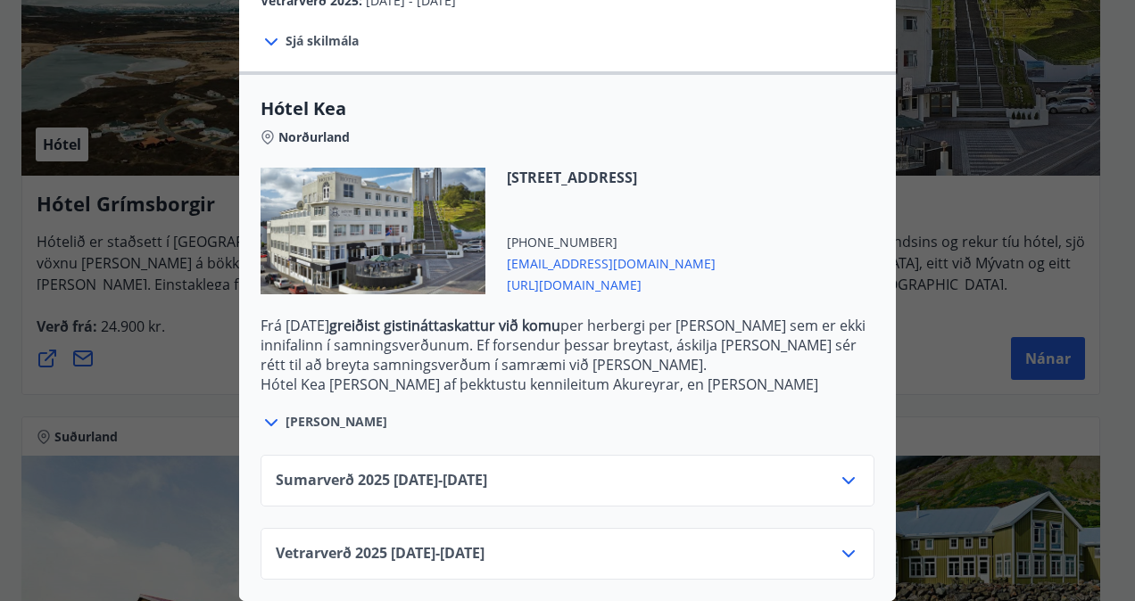
click at [851, 543] on icon at bounding box center [848, 553] width 21 height 21
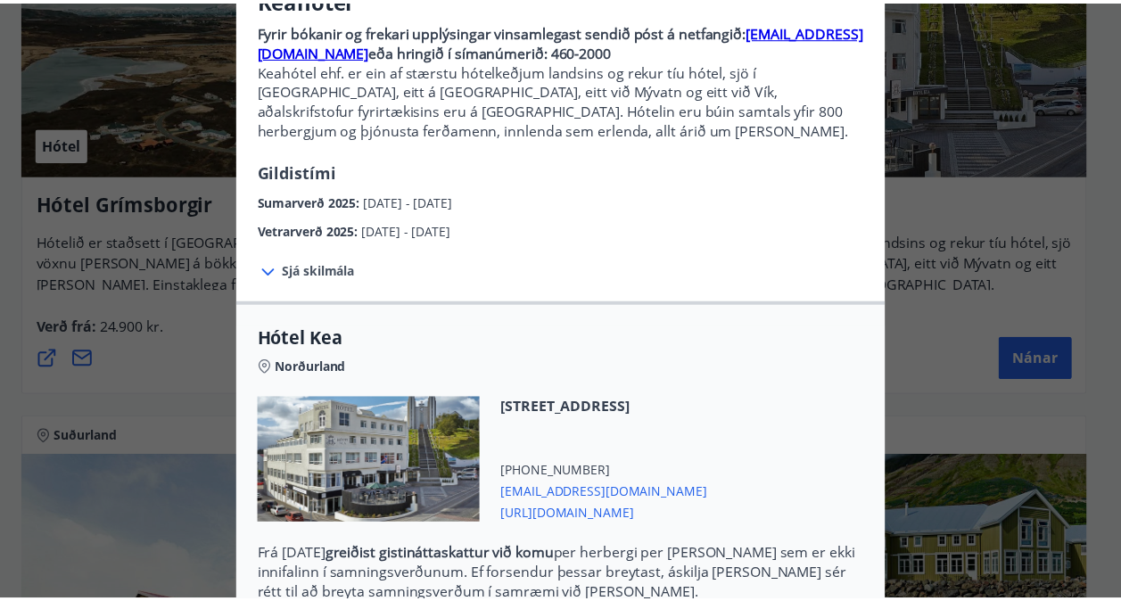
scroll to position [0, 0]
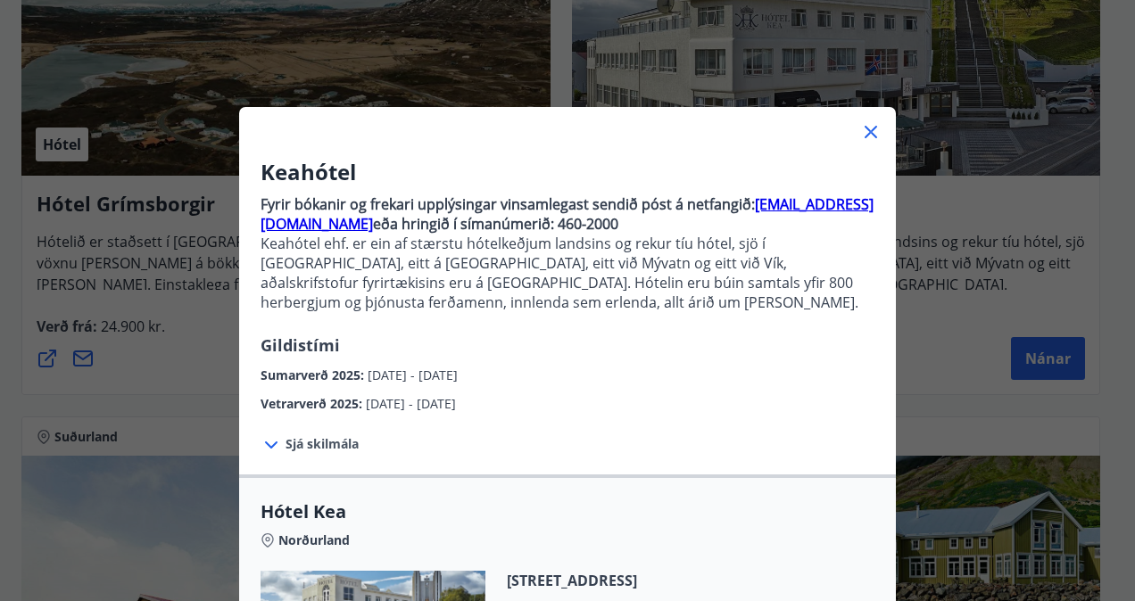
click at [863, 128] on icon at bounding box center [870, 131] width 21 height 21
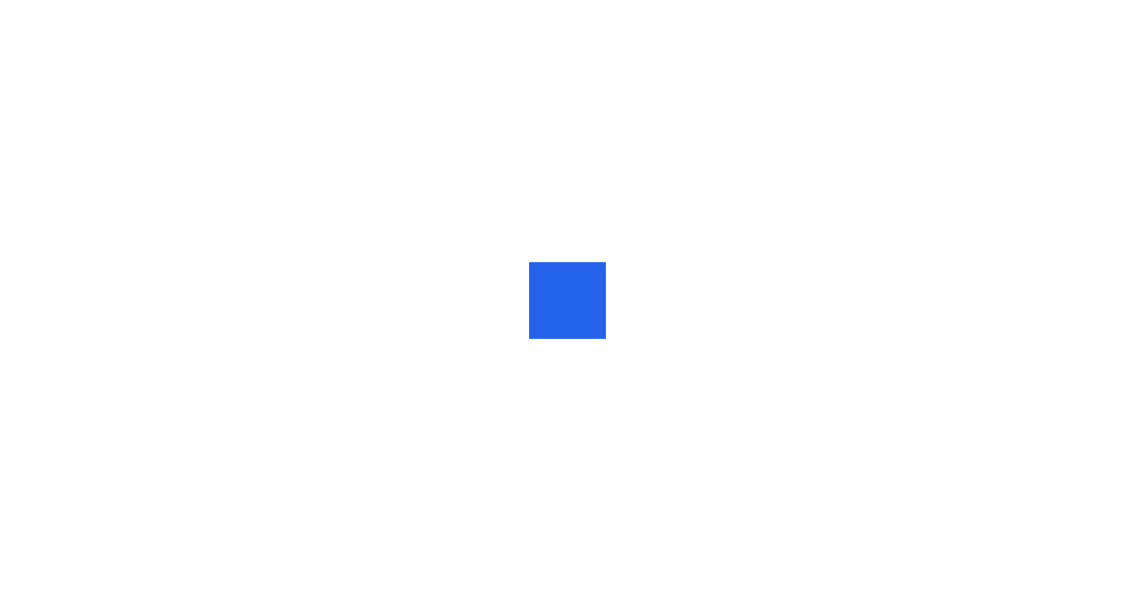
click at [778, 139] on div at bounding box center [567, 300] width 1135 height 601
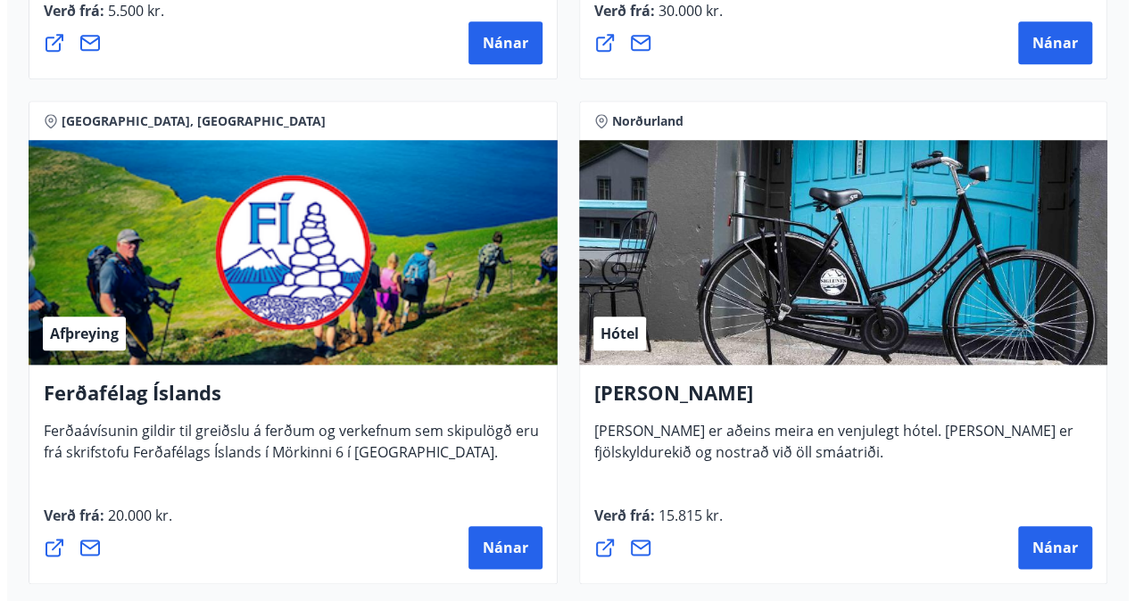
scroll to position [735, 0]
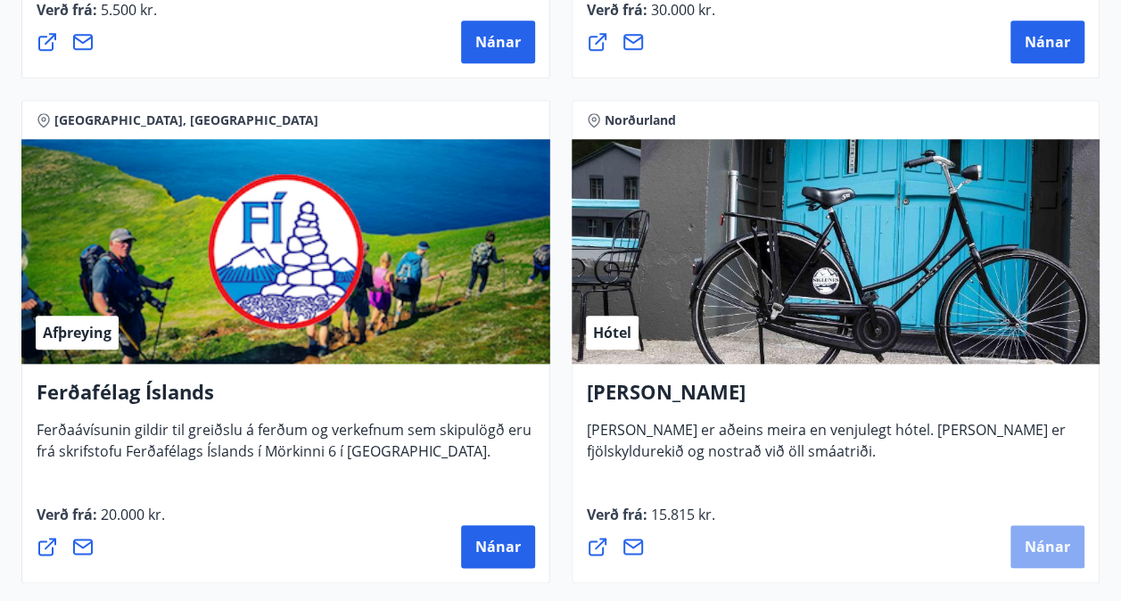
click at [1028, 549] on span "Nánar" at bounding box center [1047, 547] width 45 height 20
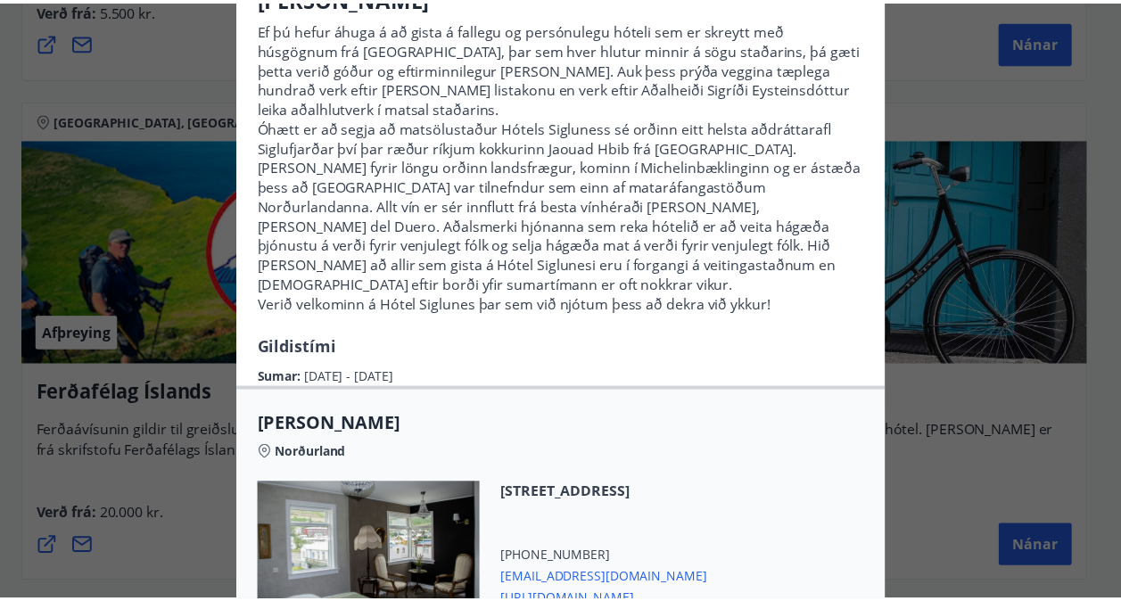
scroll to position [0, 0]
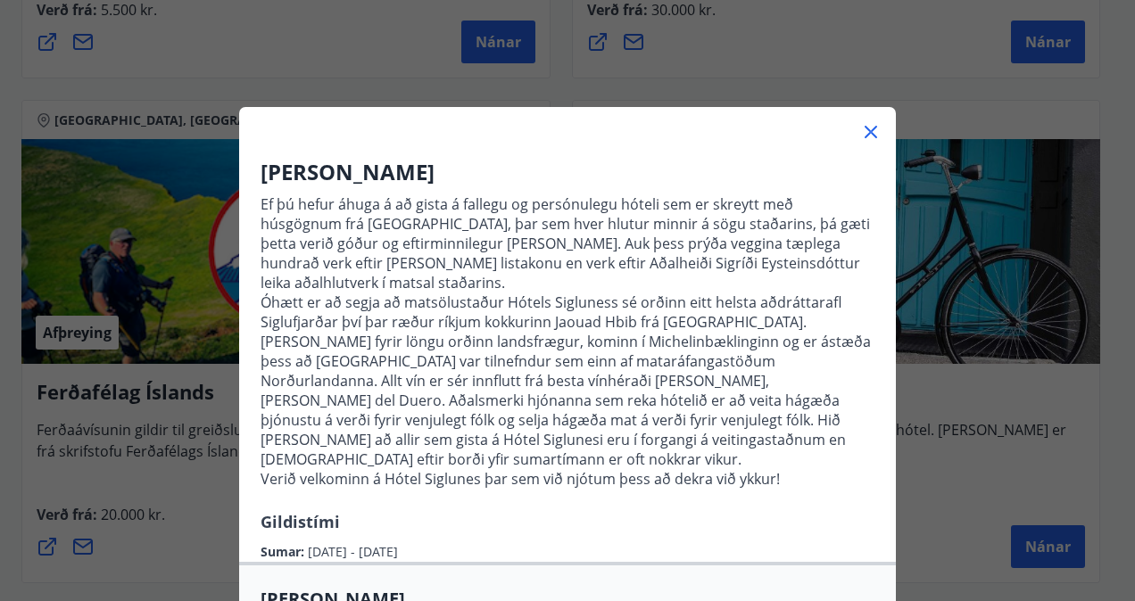
click at [864, 129] on icon at bounding box center [870, 132] width 12 height 12
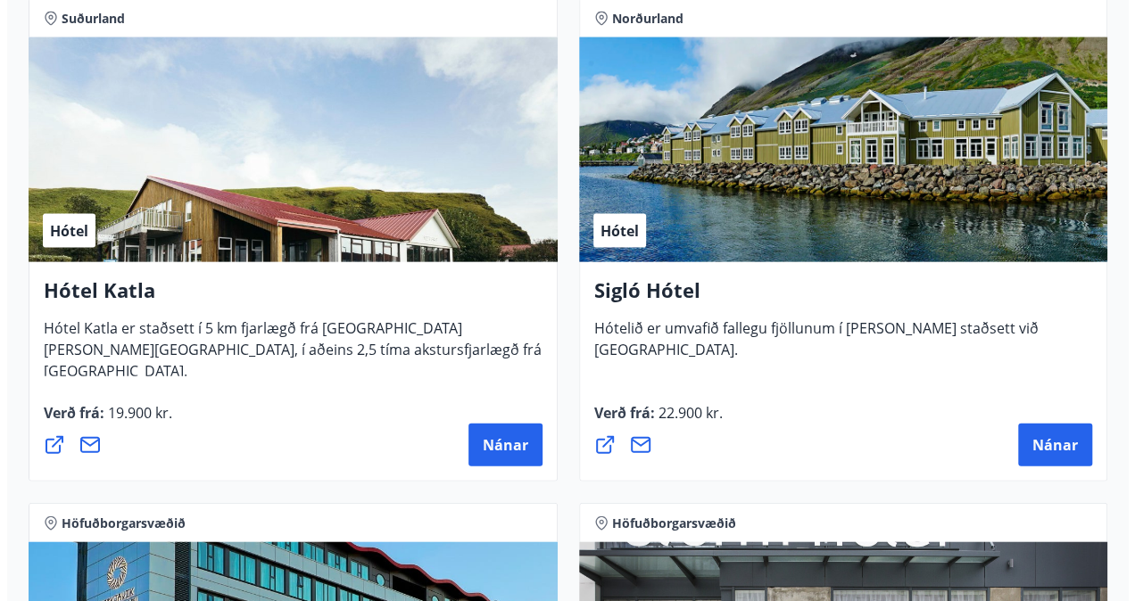
scroll to position [1848, 0]
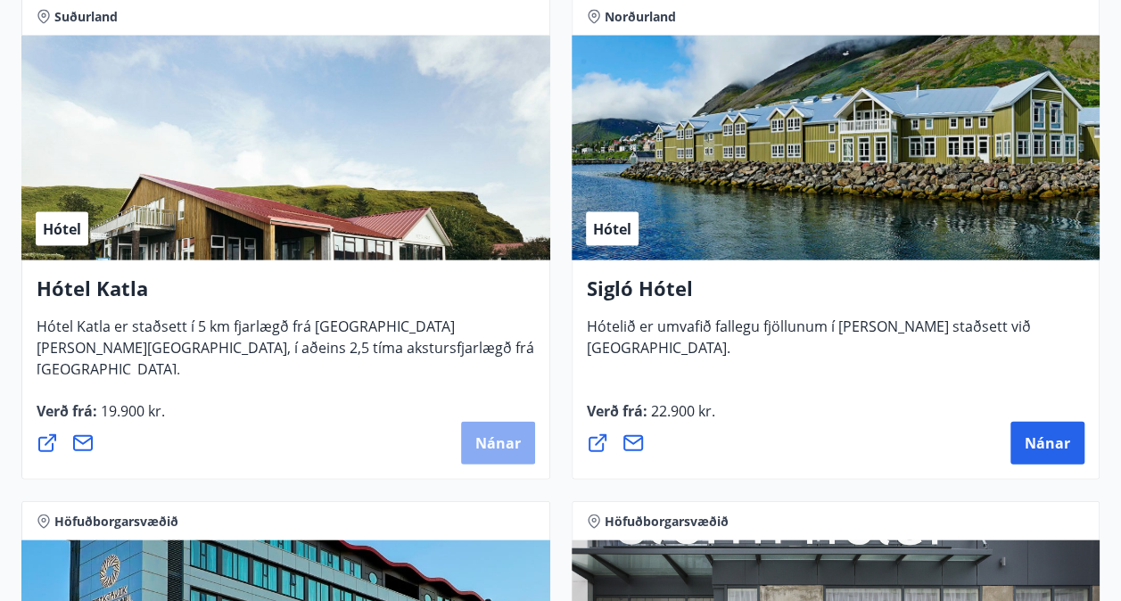
click at [498, 439] on span "Nánar" at bounding box center [497, 444] width 45 height 20
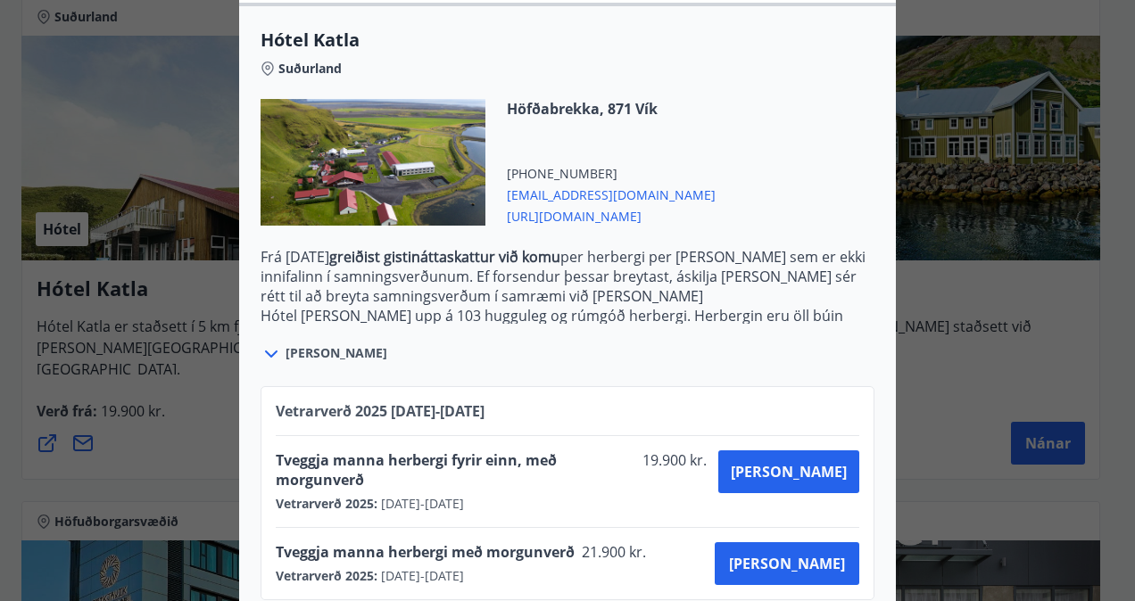
scroll to position [630, 0]
click at [265, 353] on icon at bounding box center [271, 353] width 12 height 7
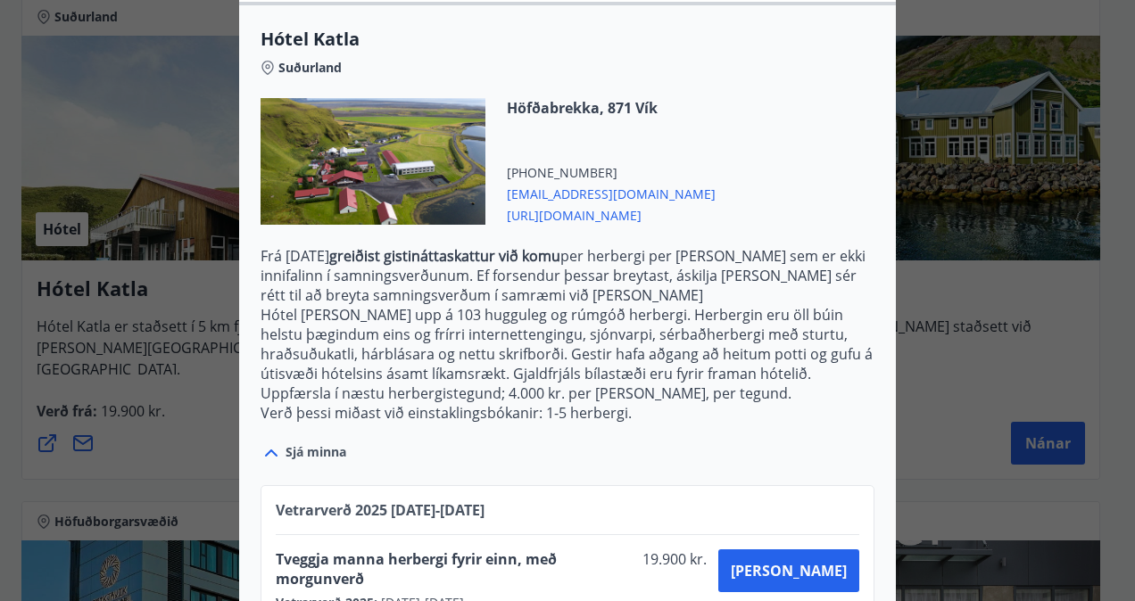
scroll to position [742, 0]
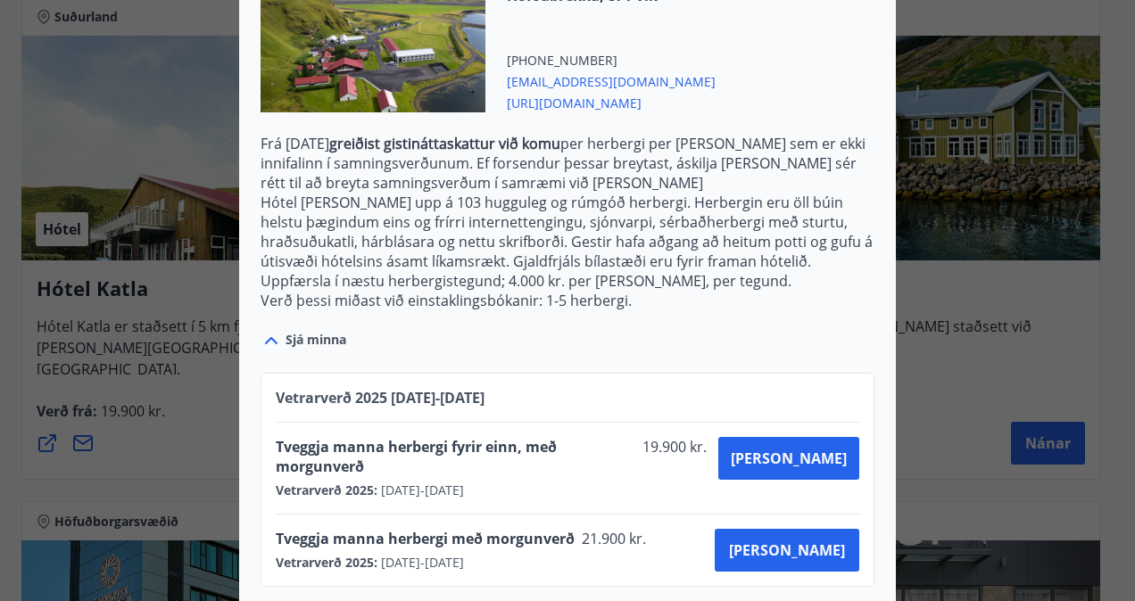
click at [708, 330] on div "Sjá minna" at bounding box center [567, 330] width 614 height 41
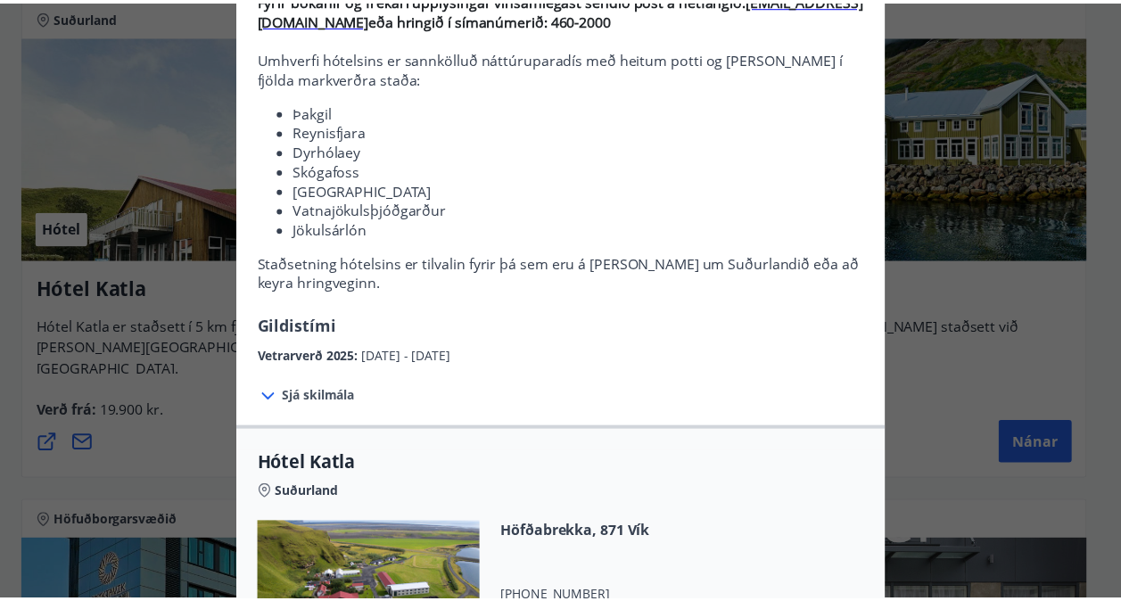
scroll to position [0, 0]
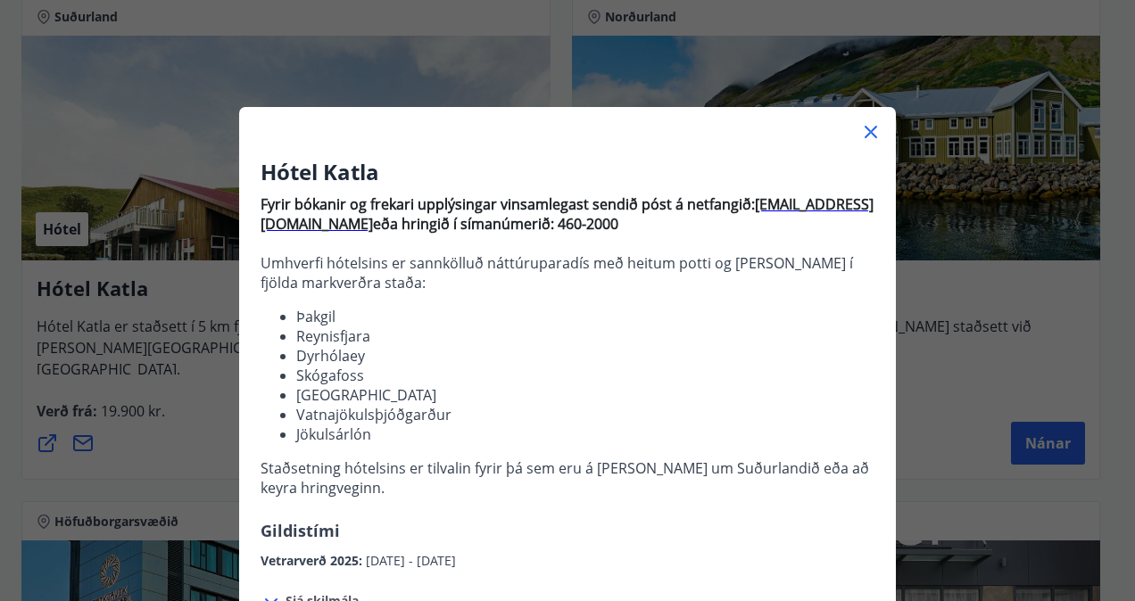
click at [867, 128] on icon at bounding box center [870, 132] width 12 height 12
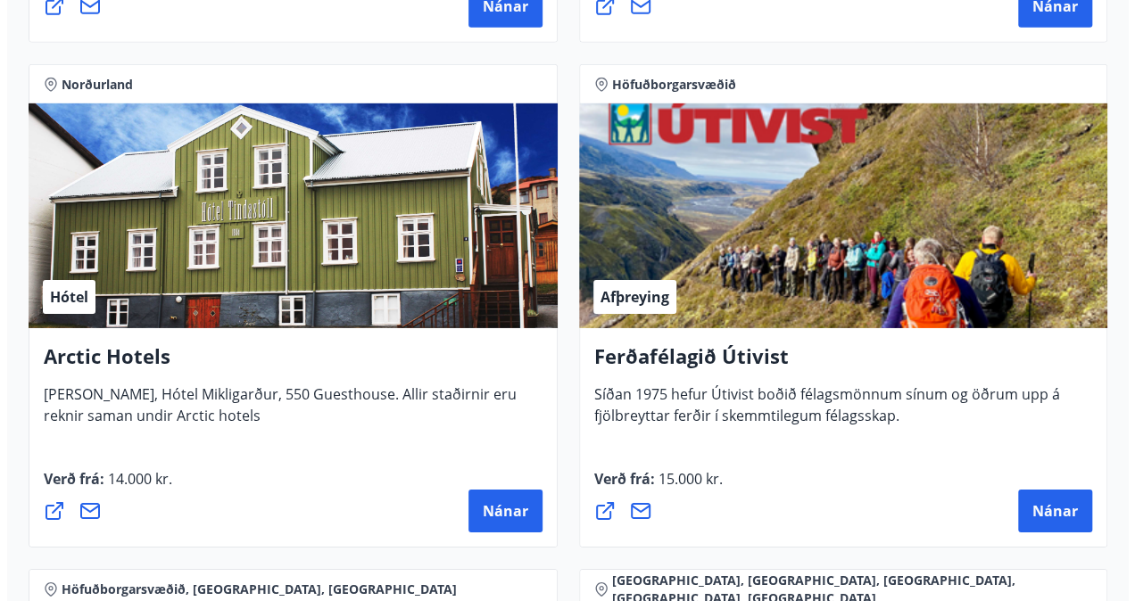
scroll to position [2791, 0]
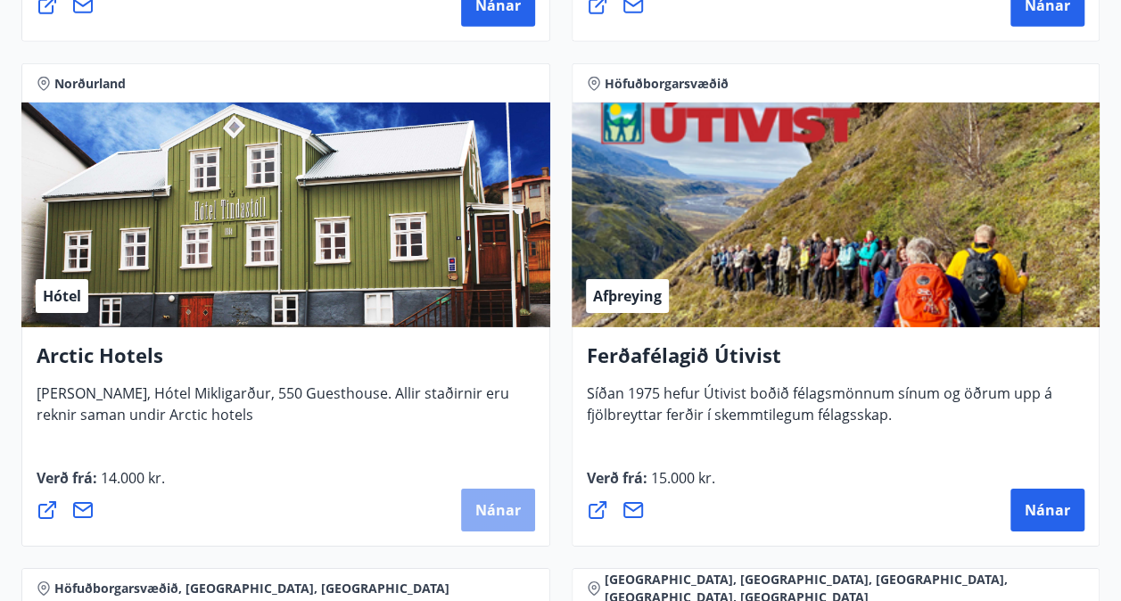
click at [496, 491] on button "Nánar" at bounding box center [498, 510] width 74 height 43
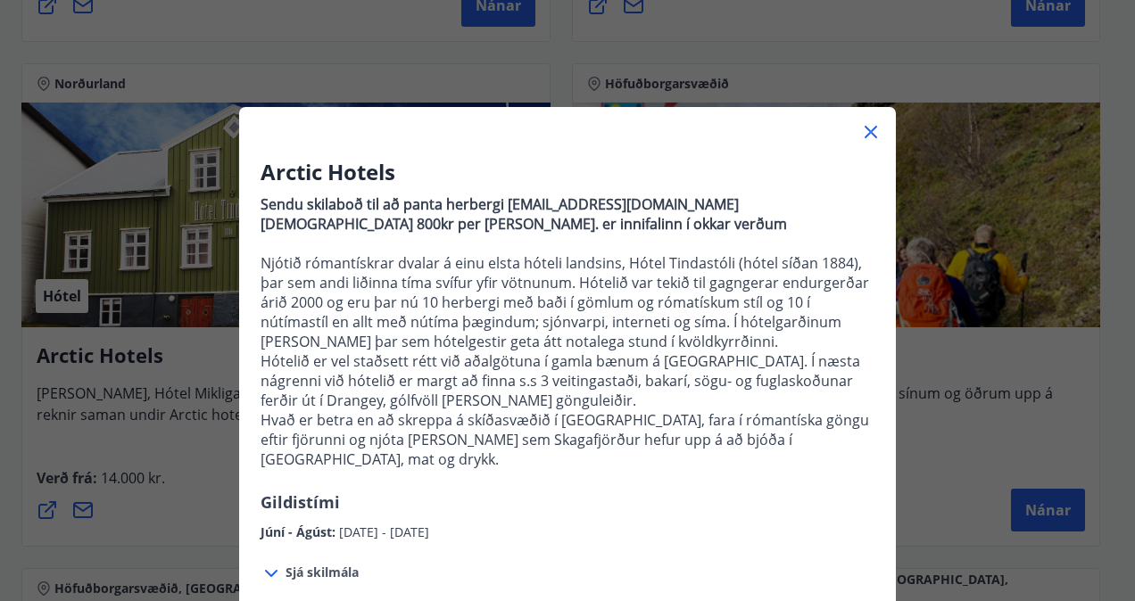
click at [860, 131] on icon at bounding box center [870, 131] width 21 height 21
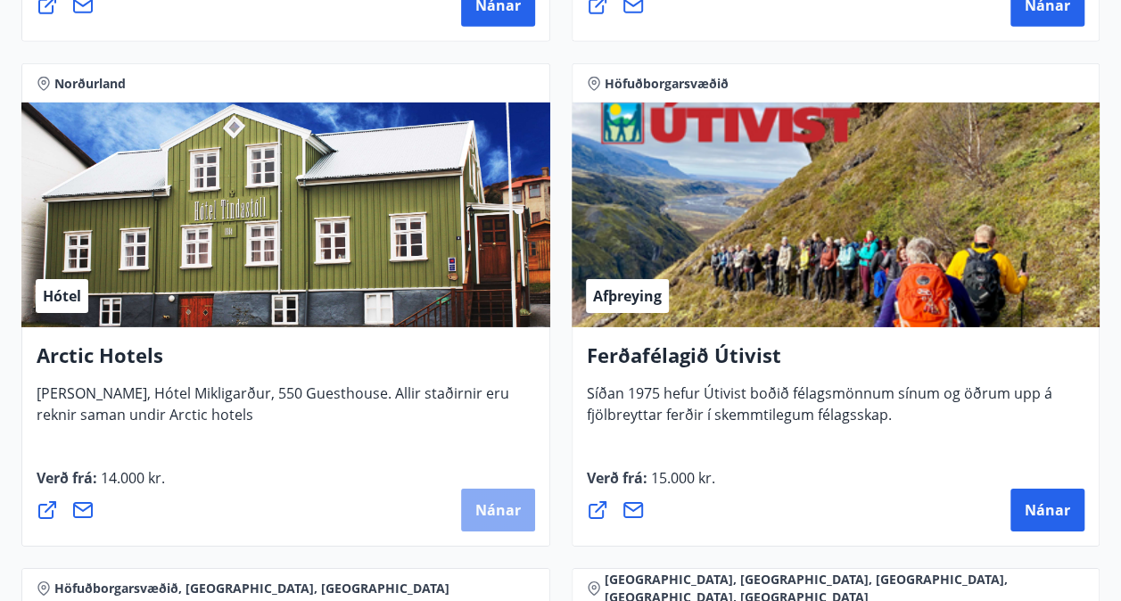
click at [500, 511] on span "Nánar" at bounding box center [497, 510] width 45 height 20
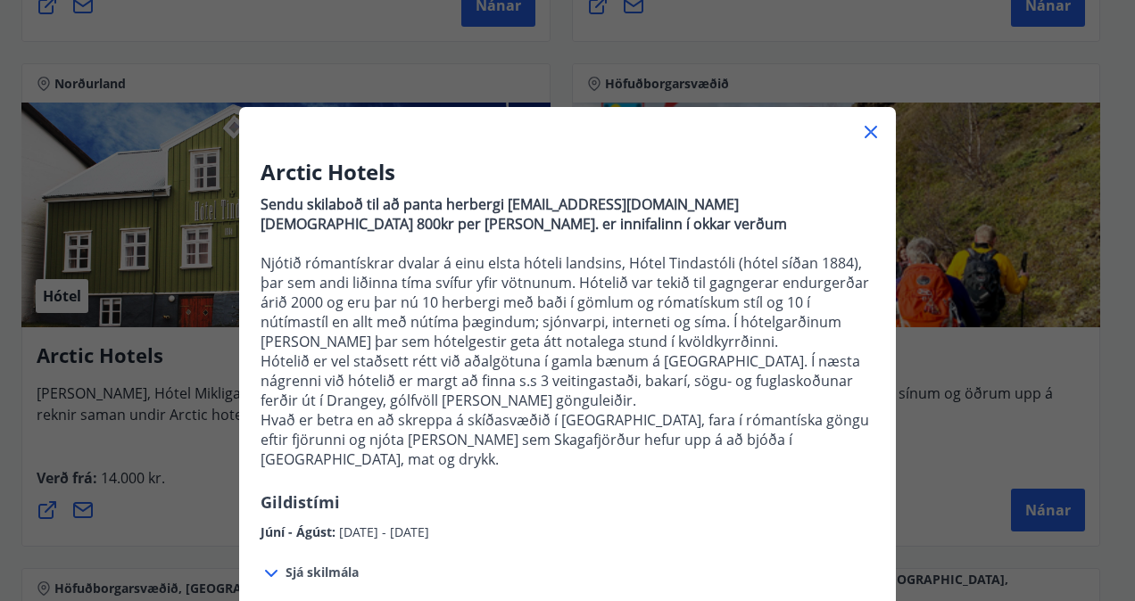
scroll to position [148, 0]
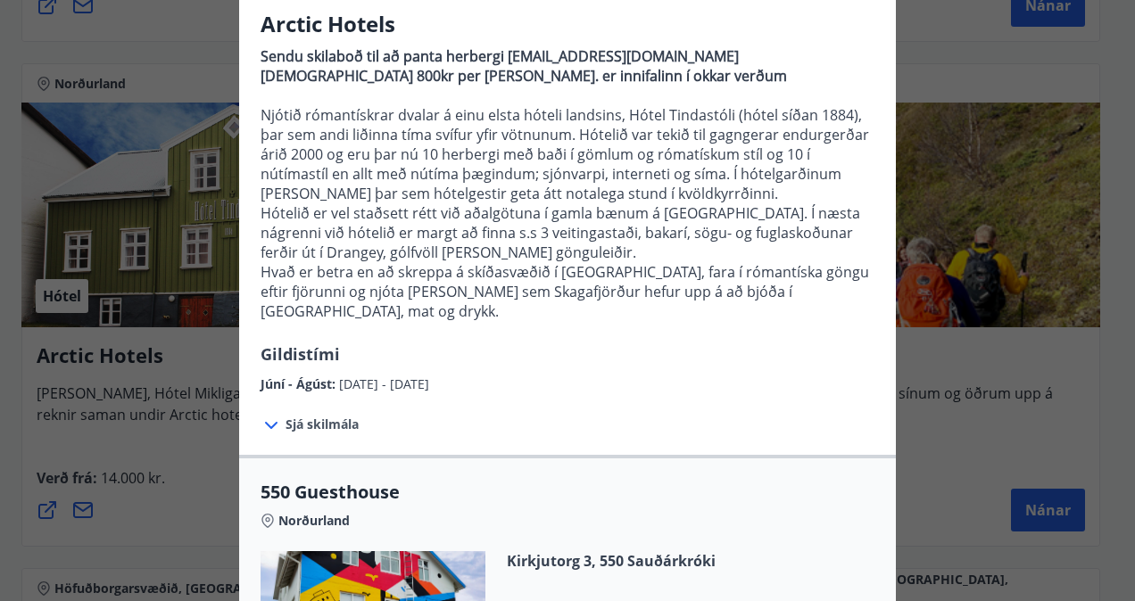
click at [260, 415] on icon at bounding box center [270, 425] width 21 height 21
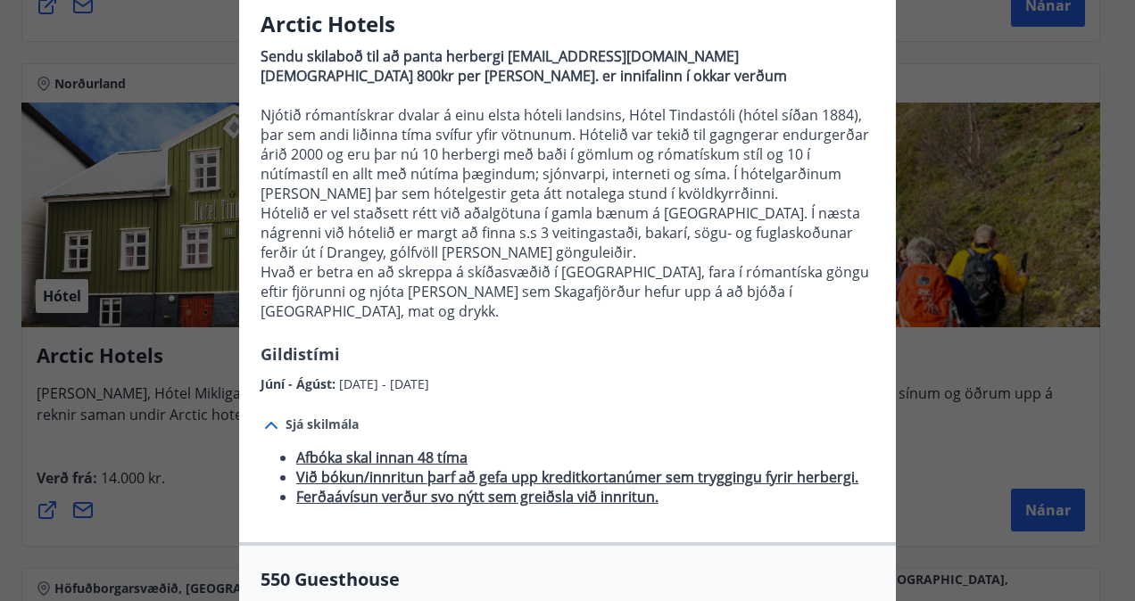
click at [265, 422] on icon at bounding box center [271, 425] width 12 height 7
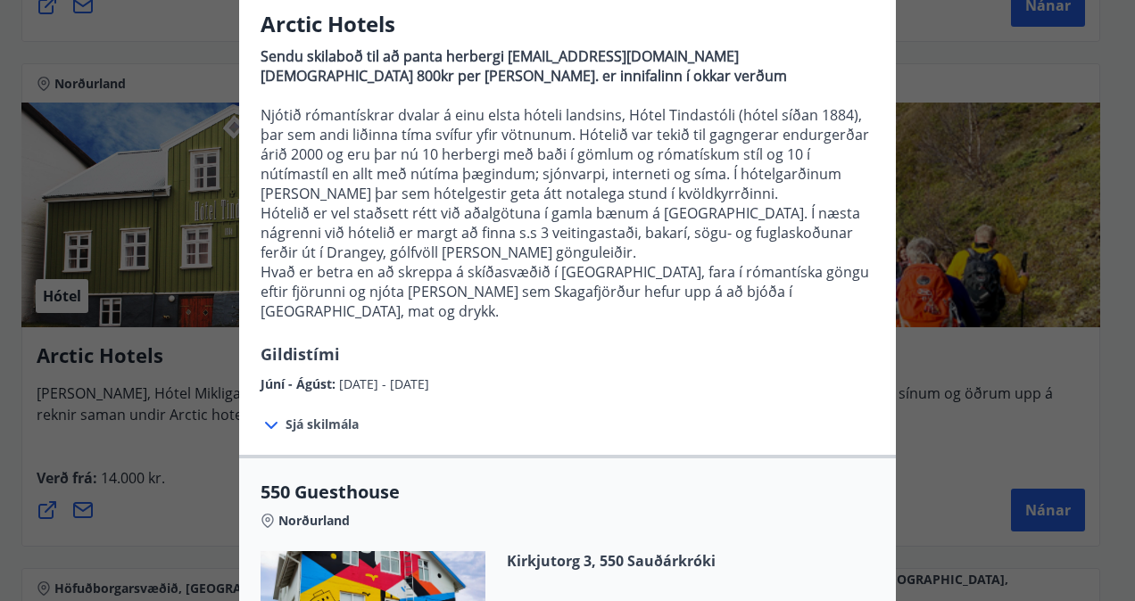
click at [260, 415] on icon at bounding box center [270, 425] width 21 height 21
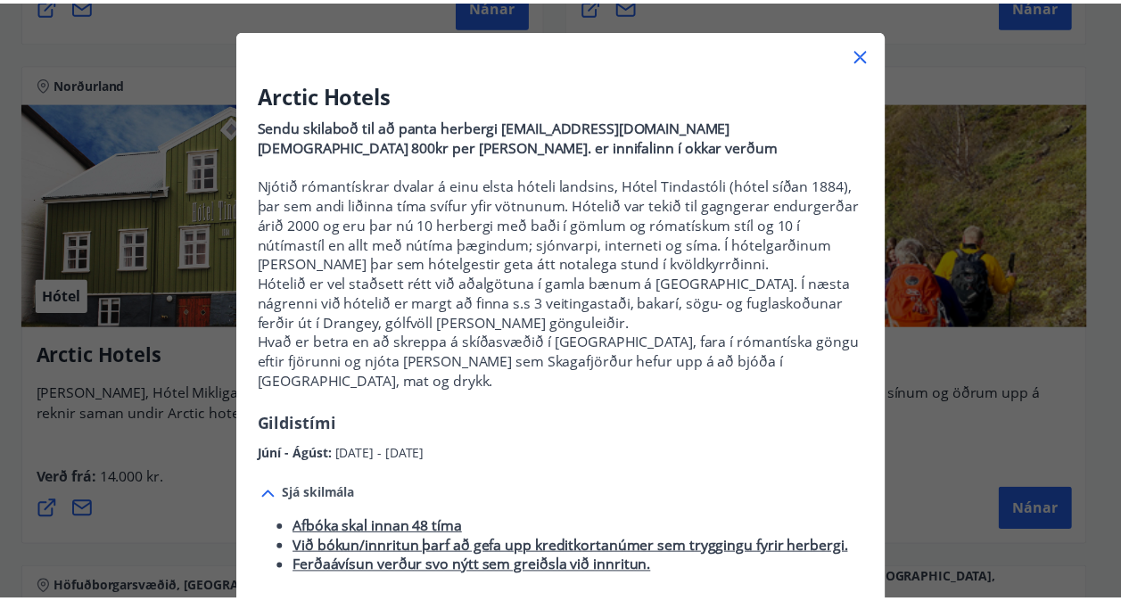
scroll to position [78, 0]
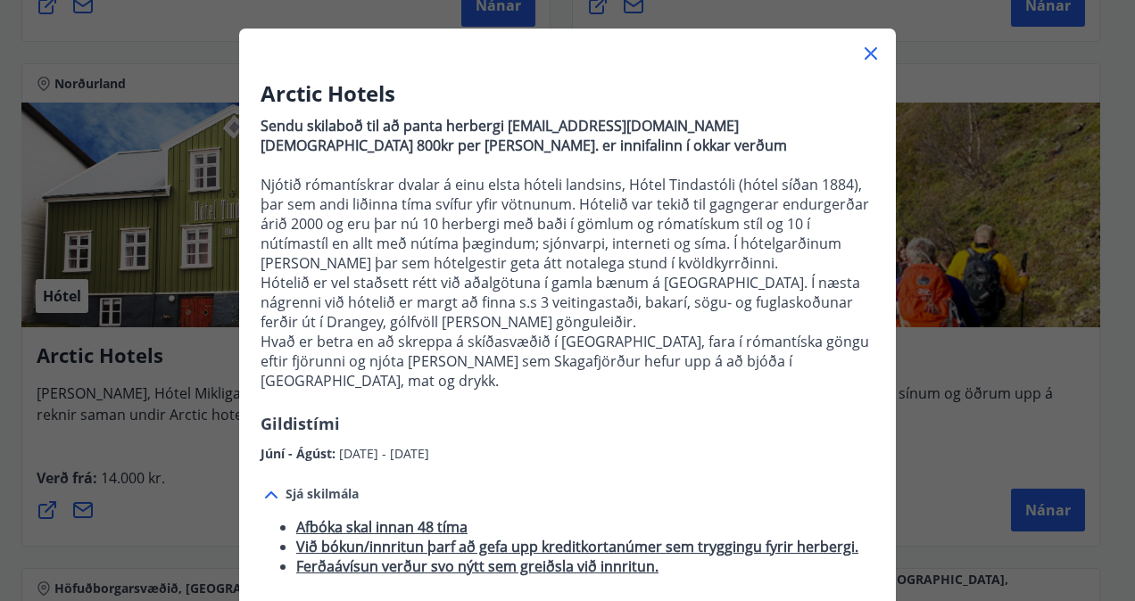
click at [862, 54] on icon at bounding box center [870, 53] width 21 height 21
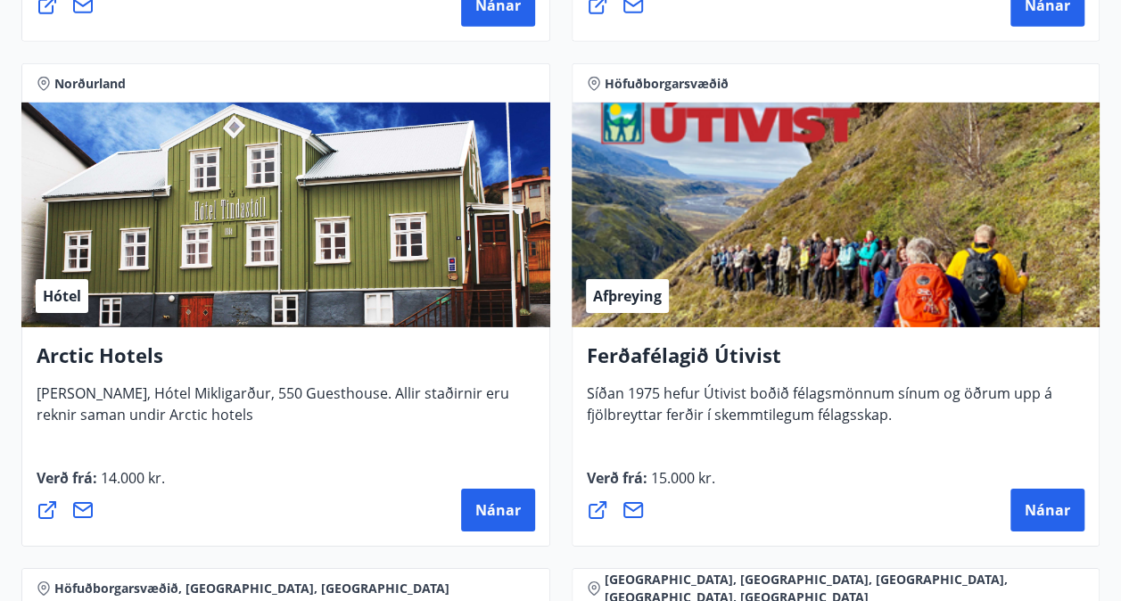
click at [549, 392] on div "Norðurland Hótel Arctic Hotels Hótel Tindastóll, Hótel Mikligarður, 550 Guestho…" at bounding box center [286, 305] width 550 height 505
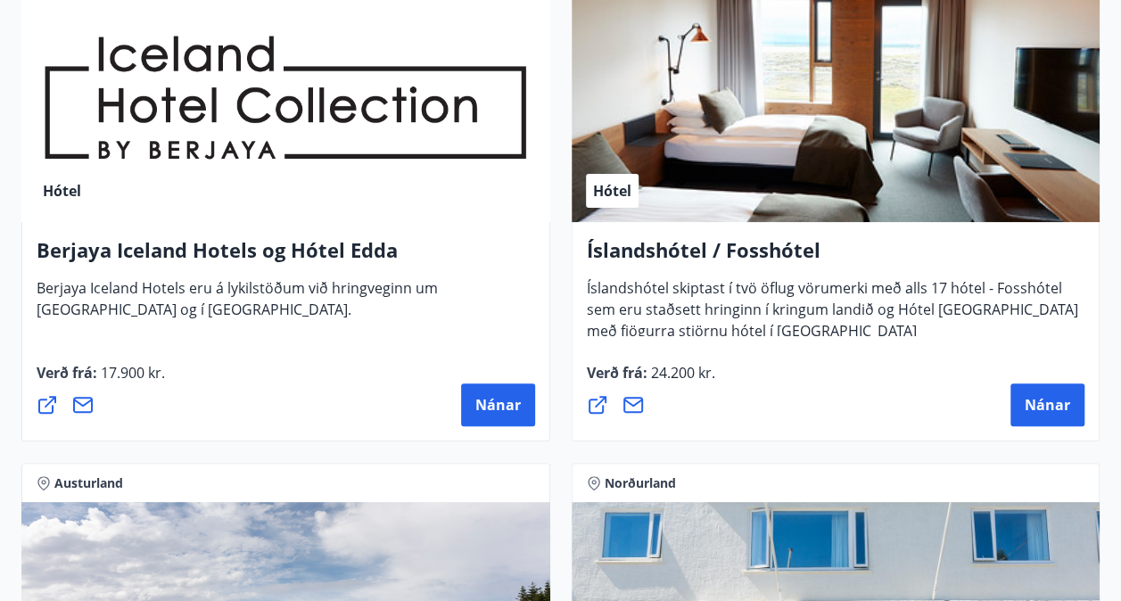
scroll to position [3344, 0]
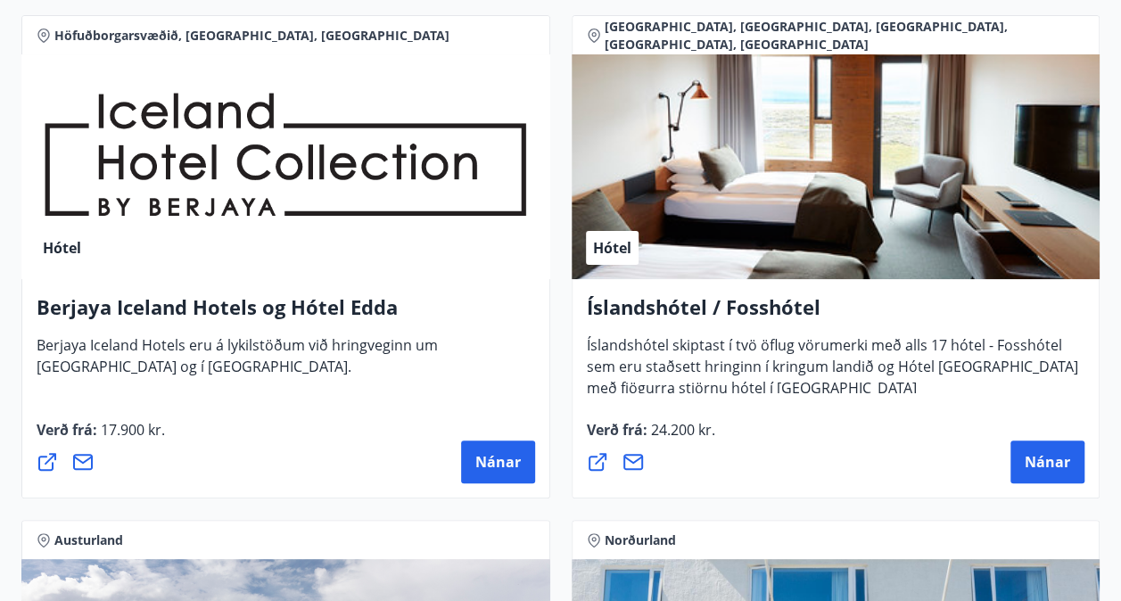
click at [549, 392] on div "Höfuðborgarsvæðið, Norðurland, Austurland Hótel Berjaya Iceland Hotels og Hótel…" at bounding box center [286, 256] width 550 height 505
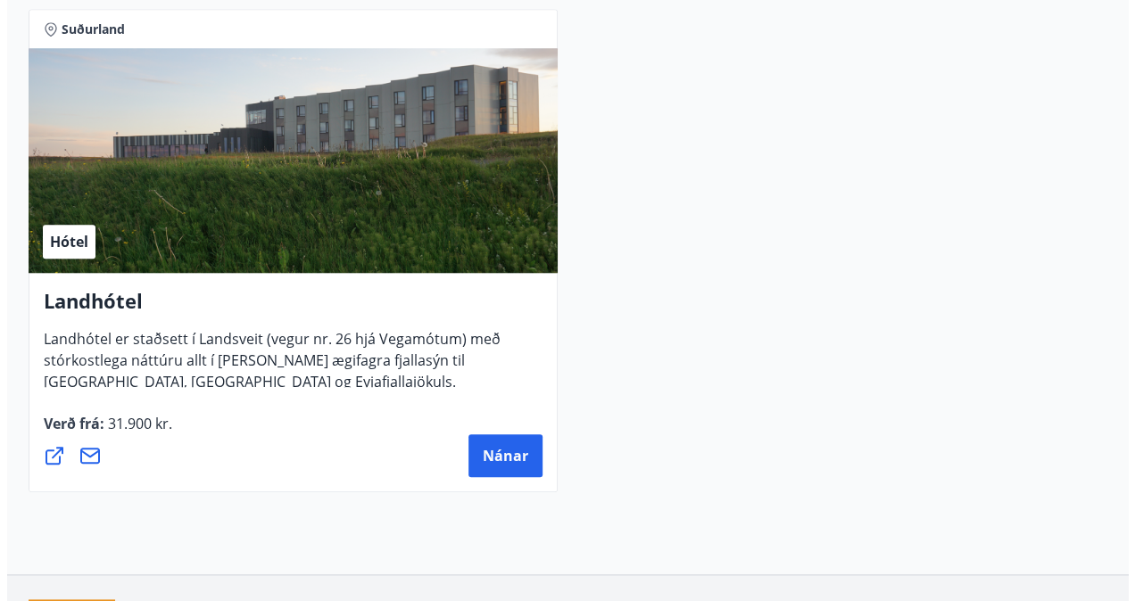
scroll to position [7330, 0]
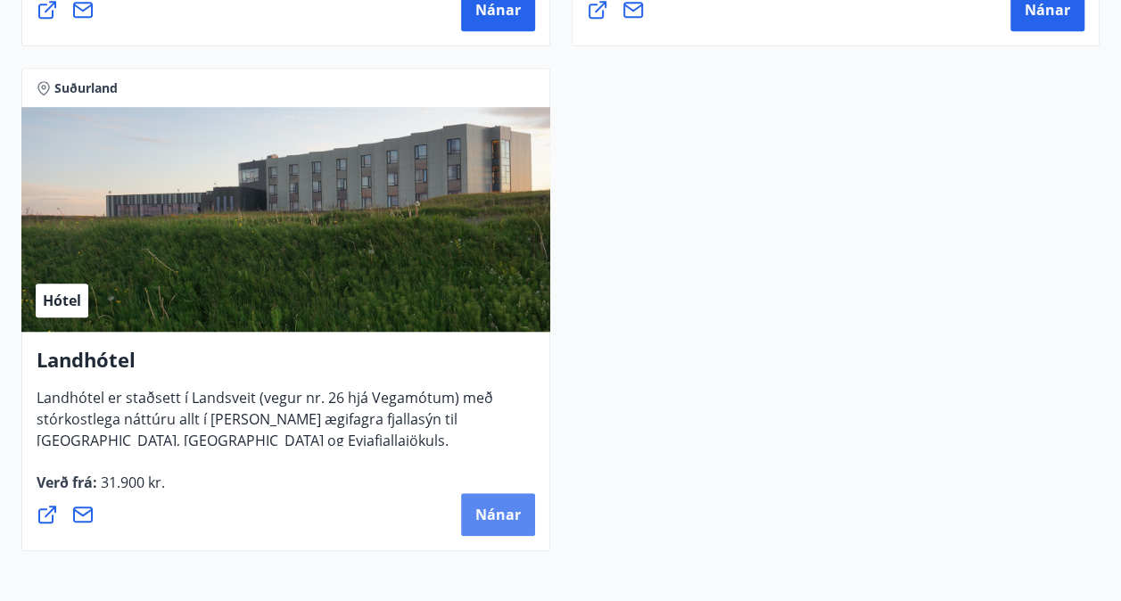
click at [483, 516] on span "Nánar" at bounding box center [497, 515] width 45 height 20
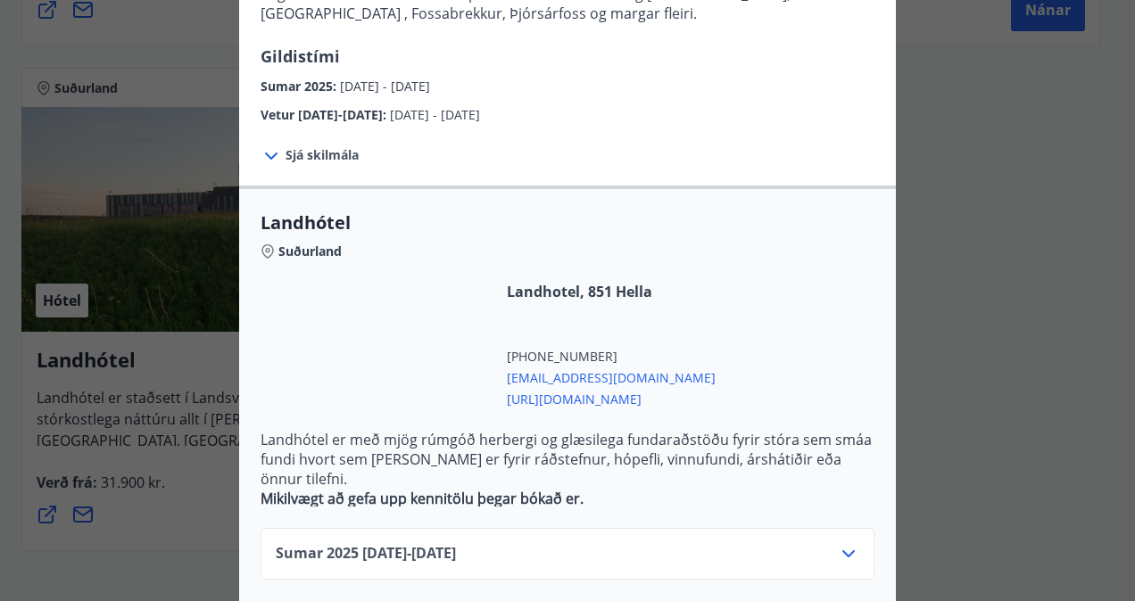
scroll to position [337, 0]
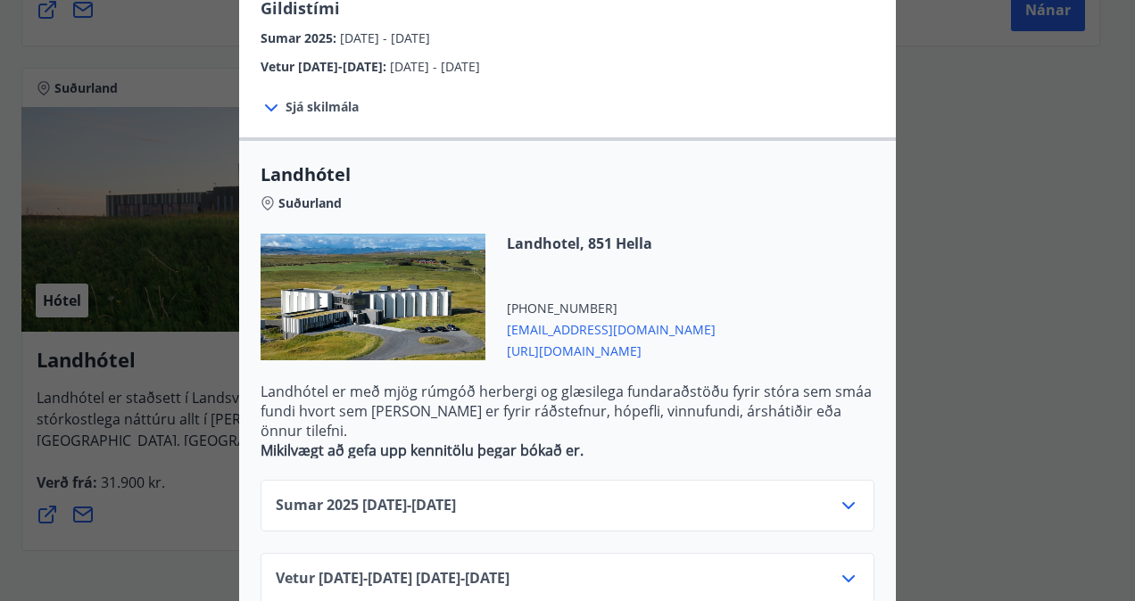
click at [842, 575] on icon at bounding box center [848, 578] width 12 height 7
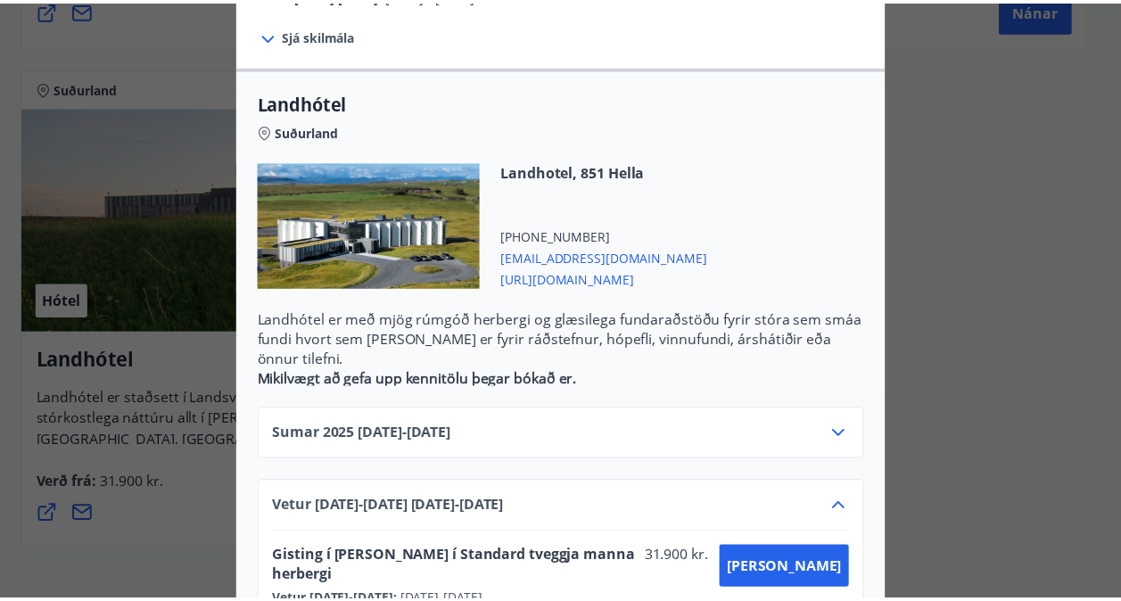
scroll to position [0, 0]
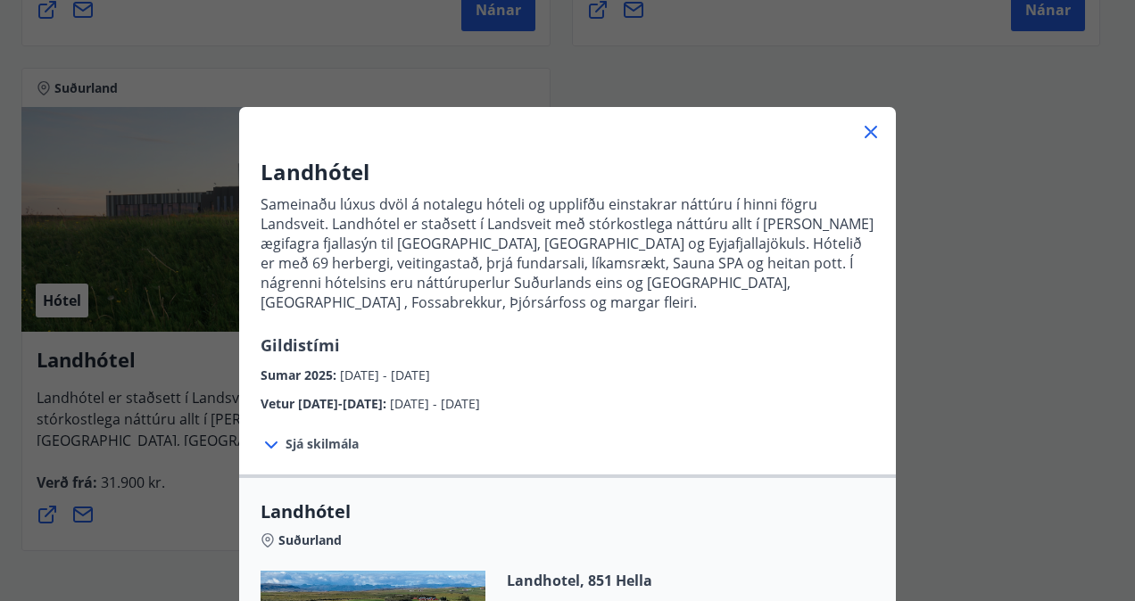
click at [867, 127] on icon at bounding box center [870, 132] width 12 height 12
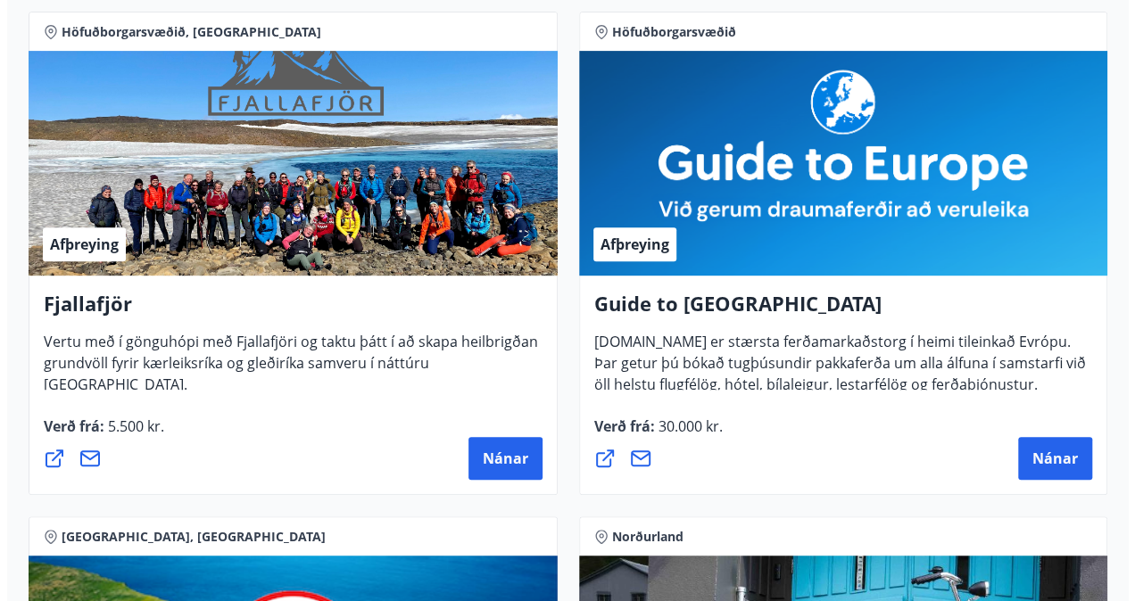
scroll to position [319, 0]
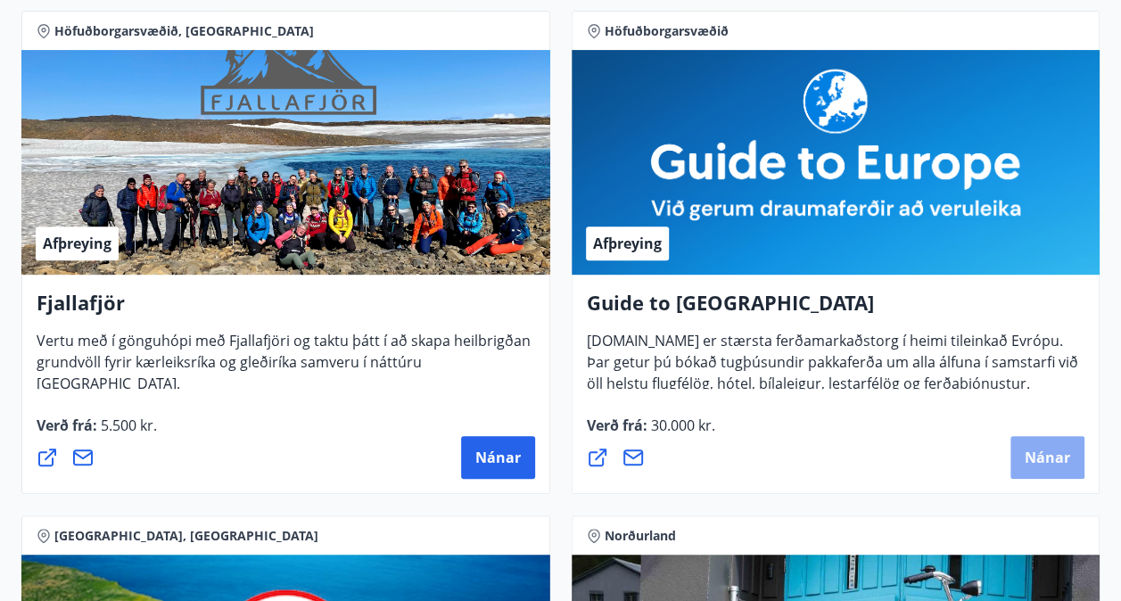
click at [1037, 455] on span "Nánar" at bounding box center [1047, 458] width 45 height 20
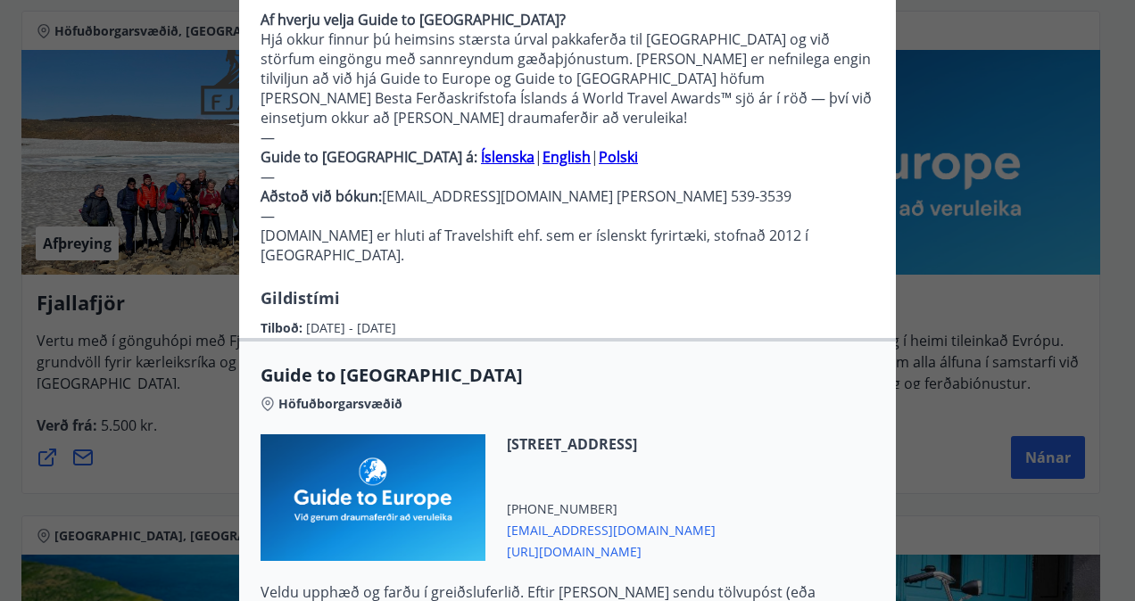
scroll to position [469, 0]
click at [558, 539] on span "https://guidetoeurope.com/" at bounding box center [611, 549] width 209 height 21
